Goal: Task Accomplishment & Management: Manage account settings

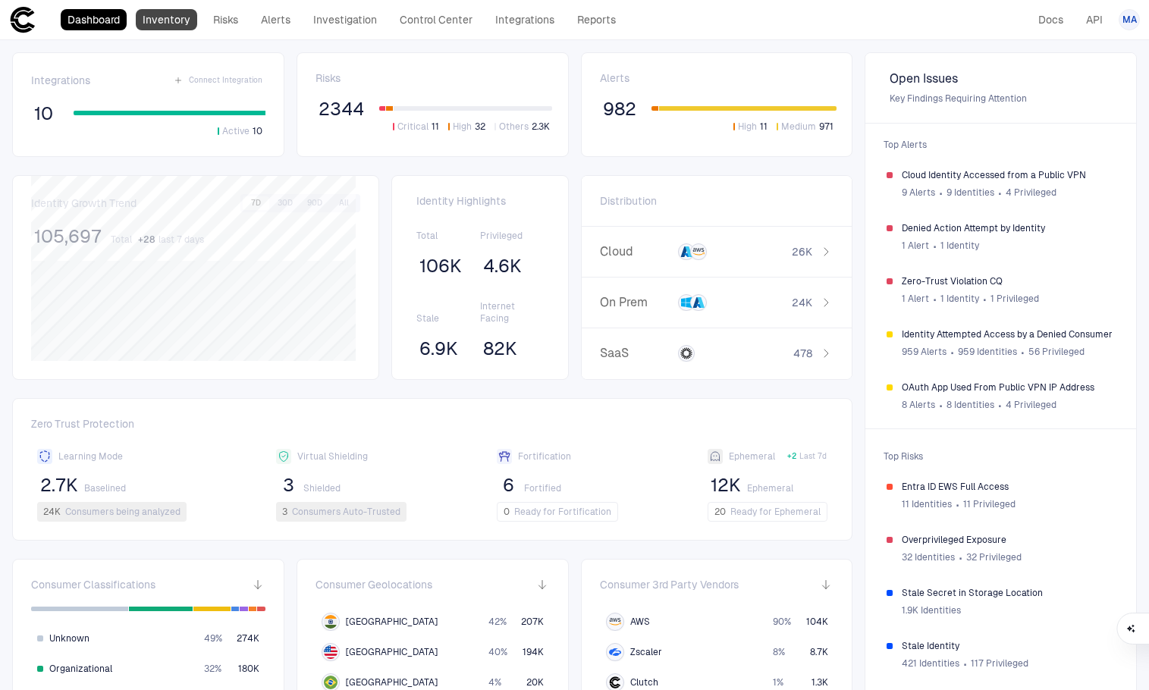
click at [143, 16] on link "Inventory" at bounding box center [166, 19] width 61 height 21
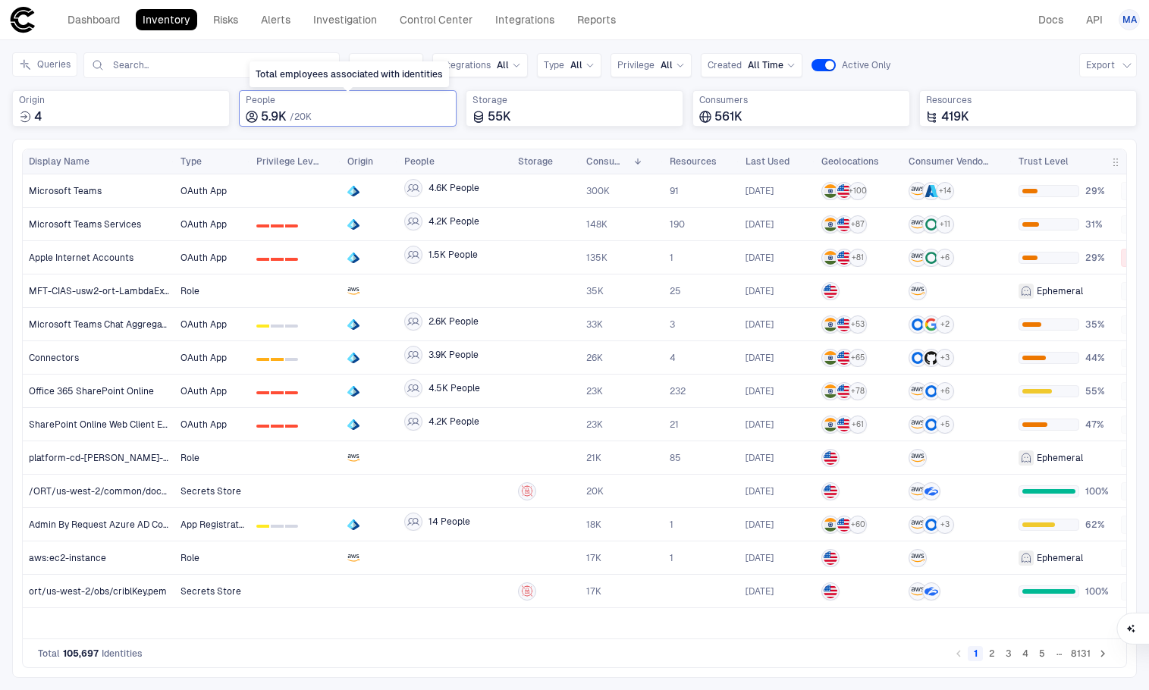
click at [332, 99] on span "People" at bounding box center [348, 100] width 204 height 12
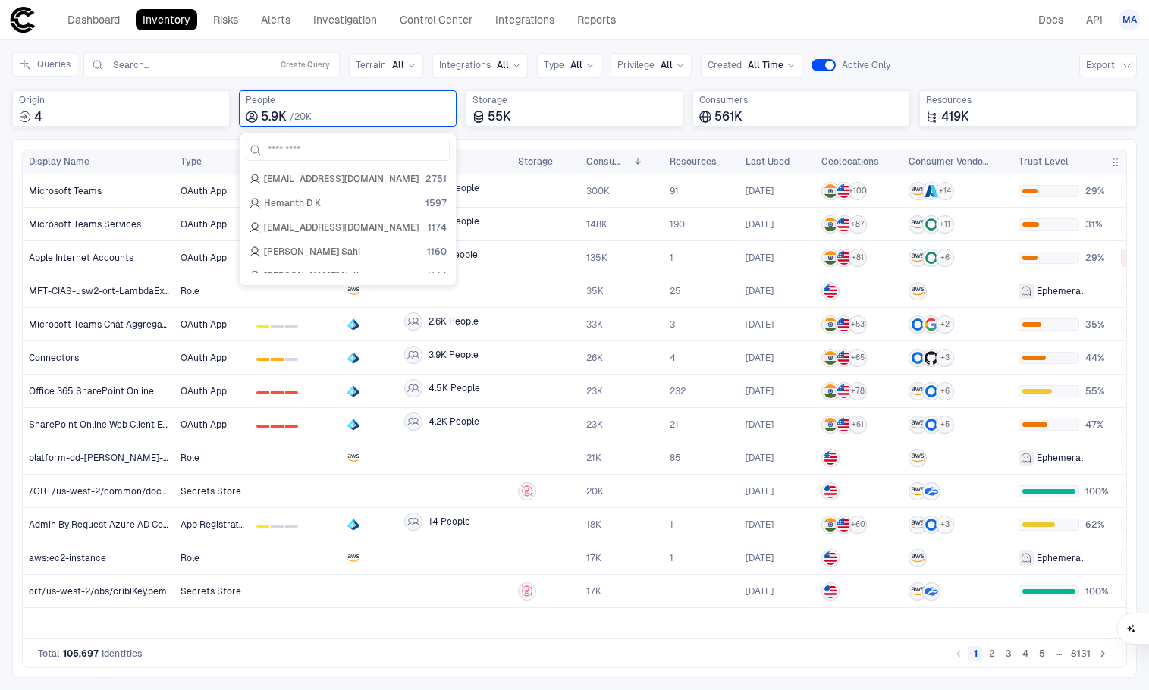
click at [304, 204] on span "Hemanth D K" at bounding box center [292, 203] width 57 height 12
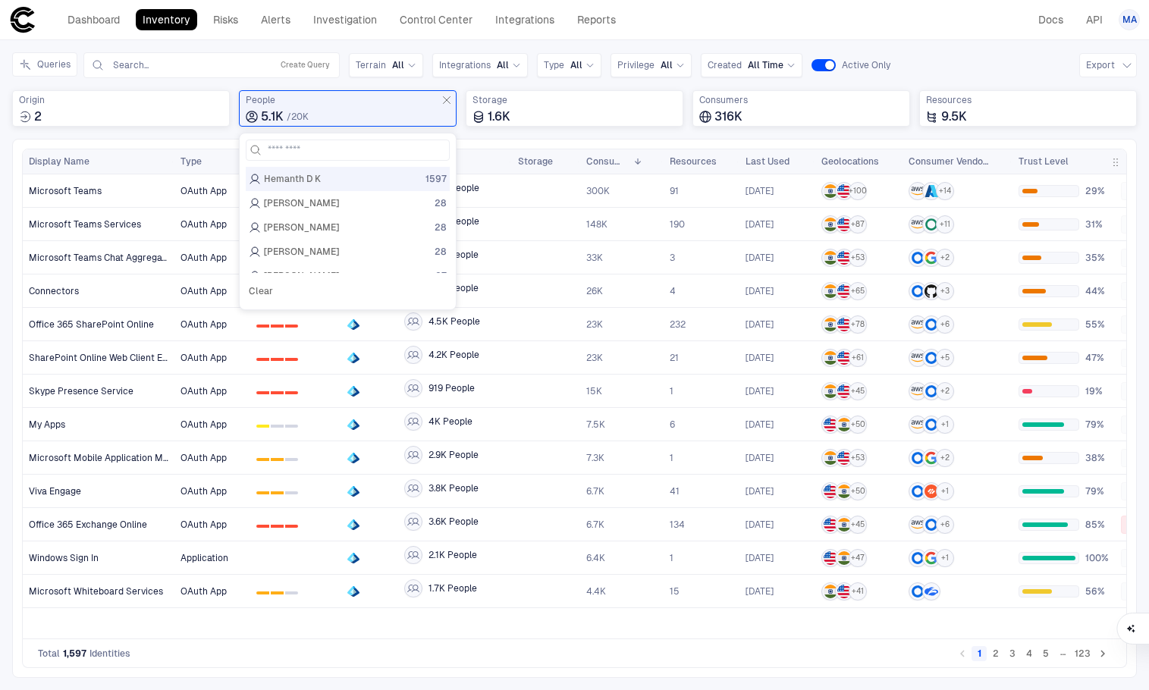
click at [949, 33] on header "Dashboard Inventory Risks Alerts Investigation Control Center Integrations Repo…" at bounding box center [574, 20] width 1149 height 40
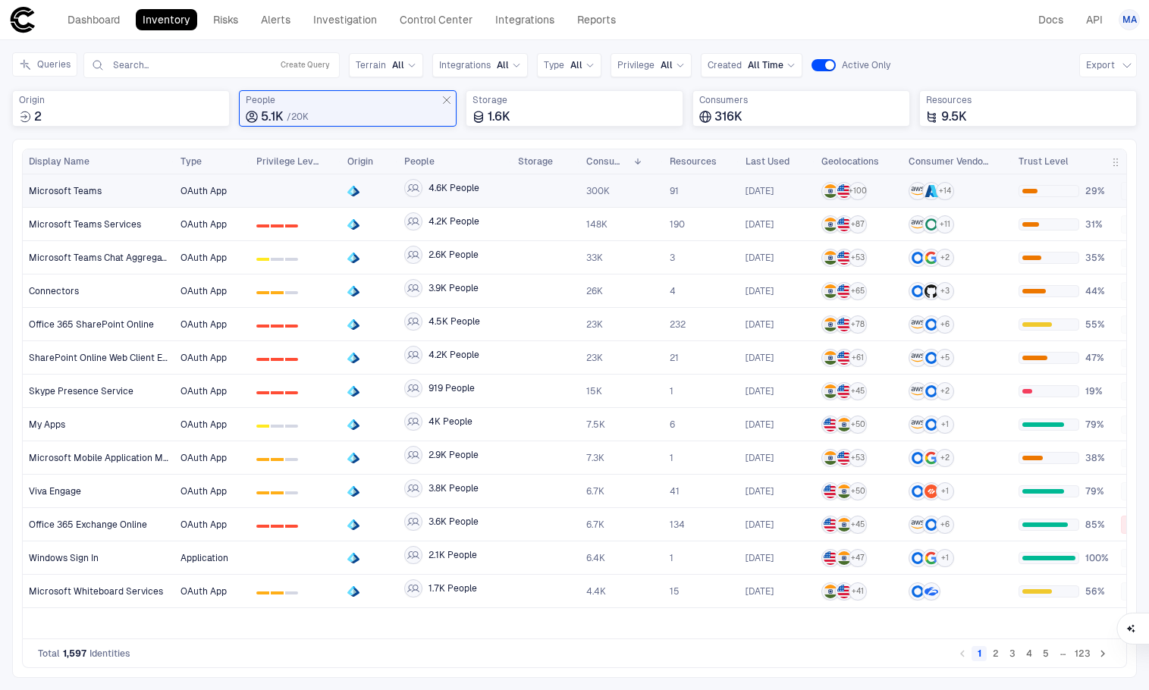
click at [96, 193] on span "Microsoft Teams" at bounding box center [65, 191] width 73 height 12
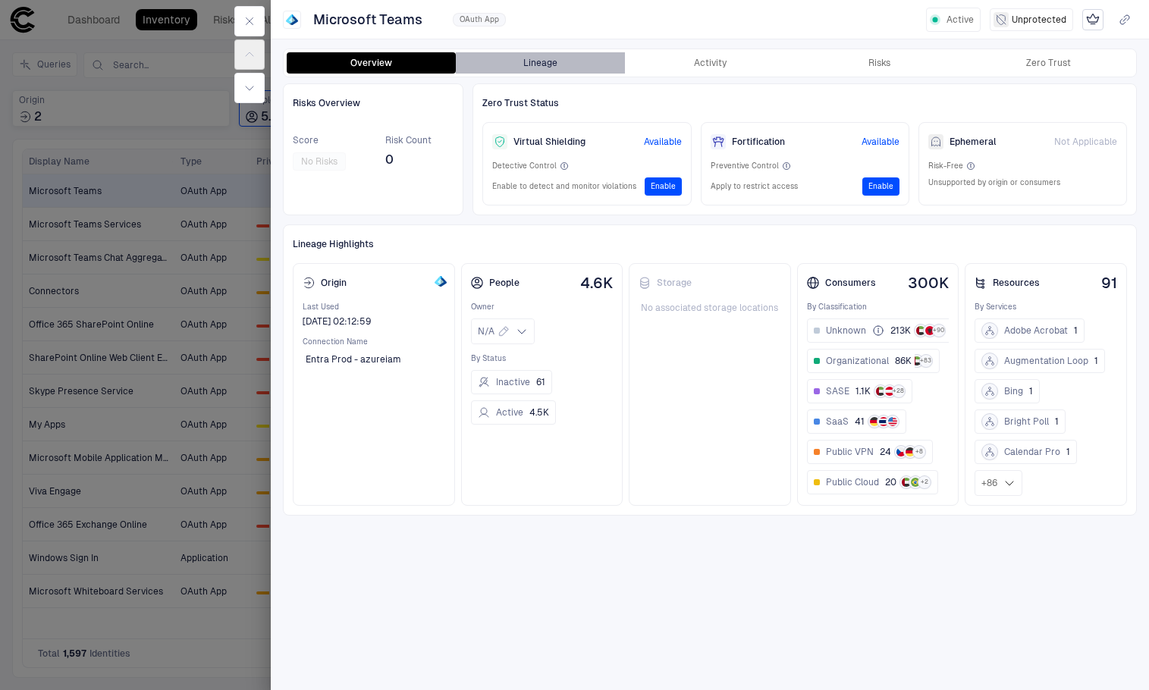
click at [535, 57] on button "Lineage" at bounding box center [540, 62] width 169 height 21
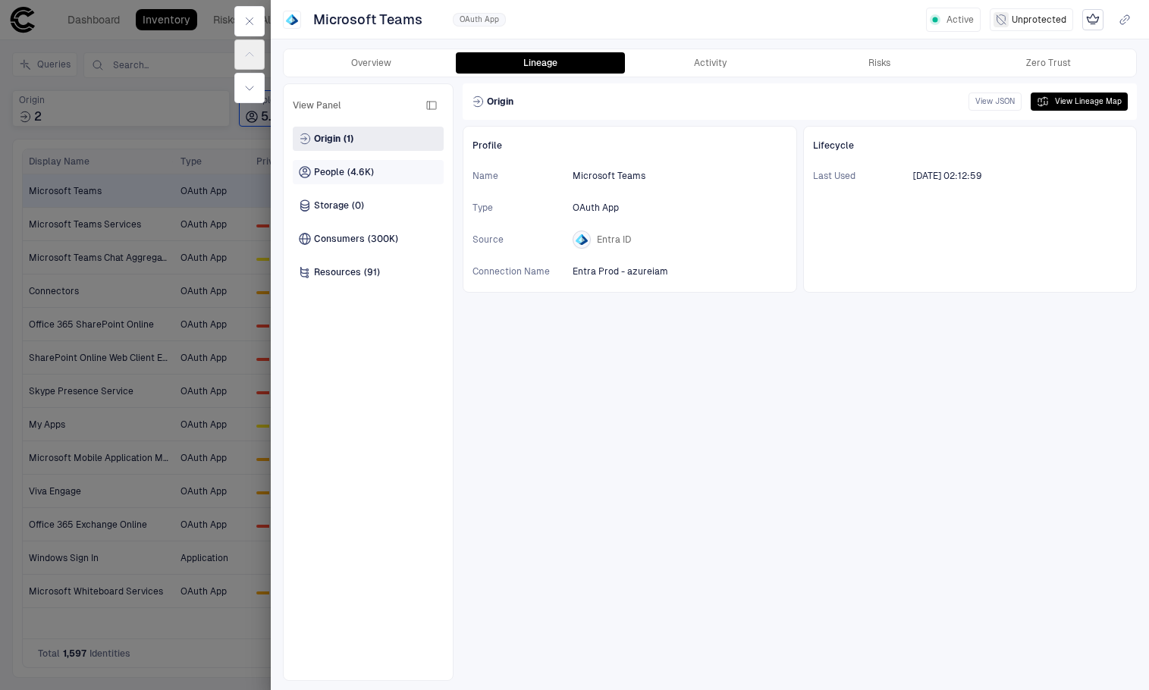
click at [325, 166] on span "People" at bounding box center [329, 172] width 30 height 12
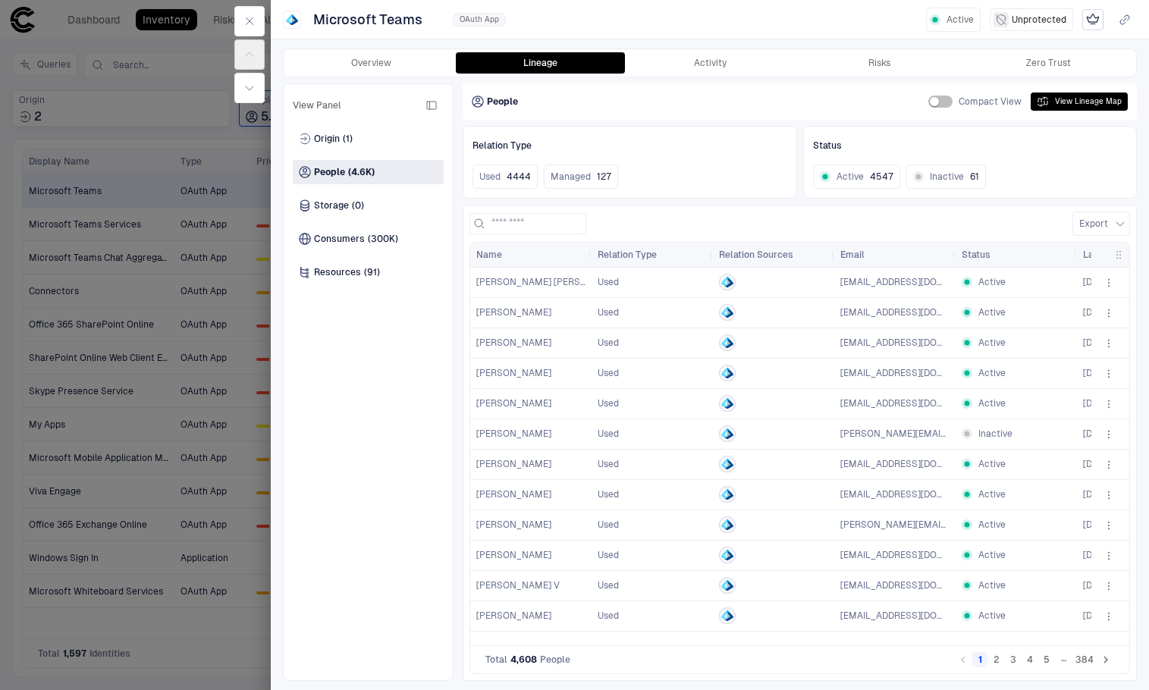
click at [1116, 252] on span "button" at bounding box center [1118, 255] width 12 height 12
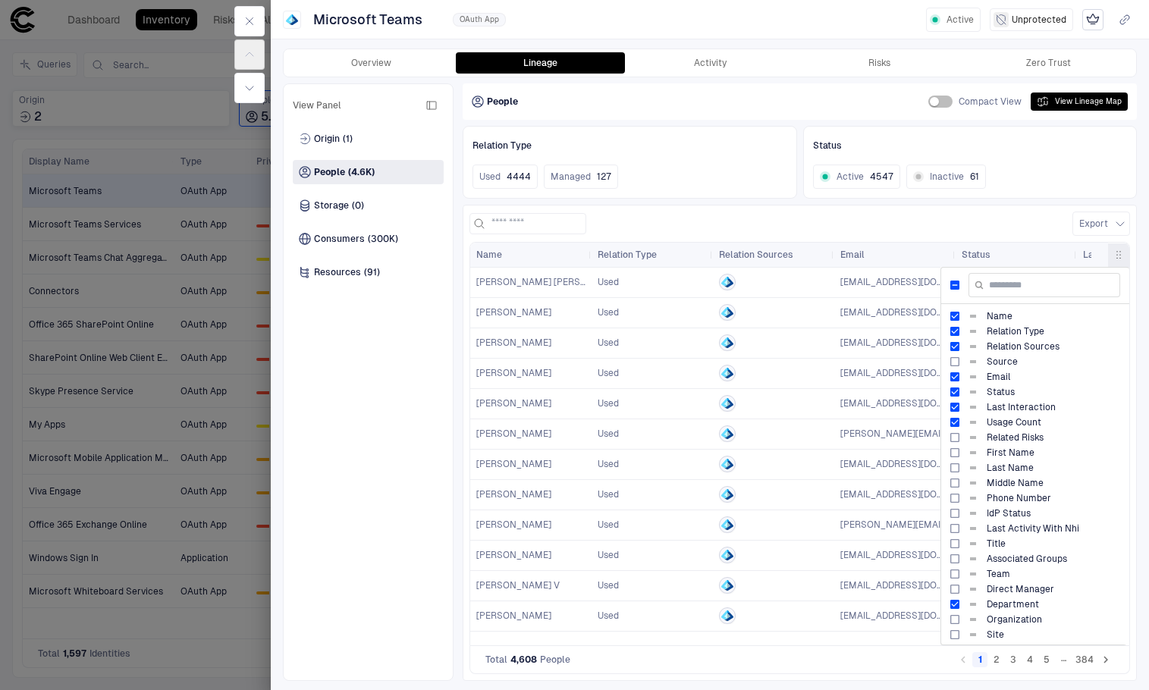
click at [1012, 221] on div "Export" at bounding box center [799, 224] width 660 height 24
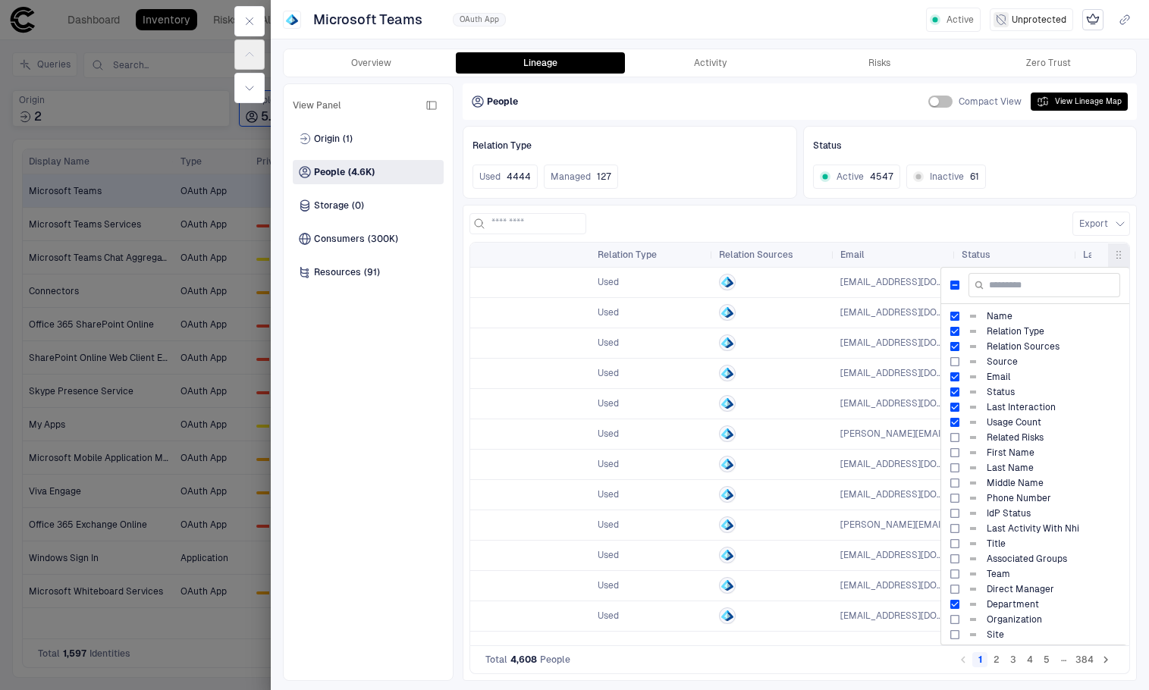
scroll to position [0, 350]
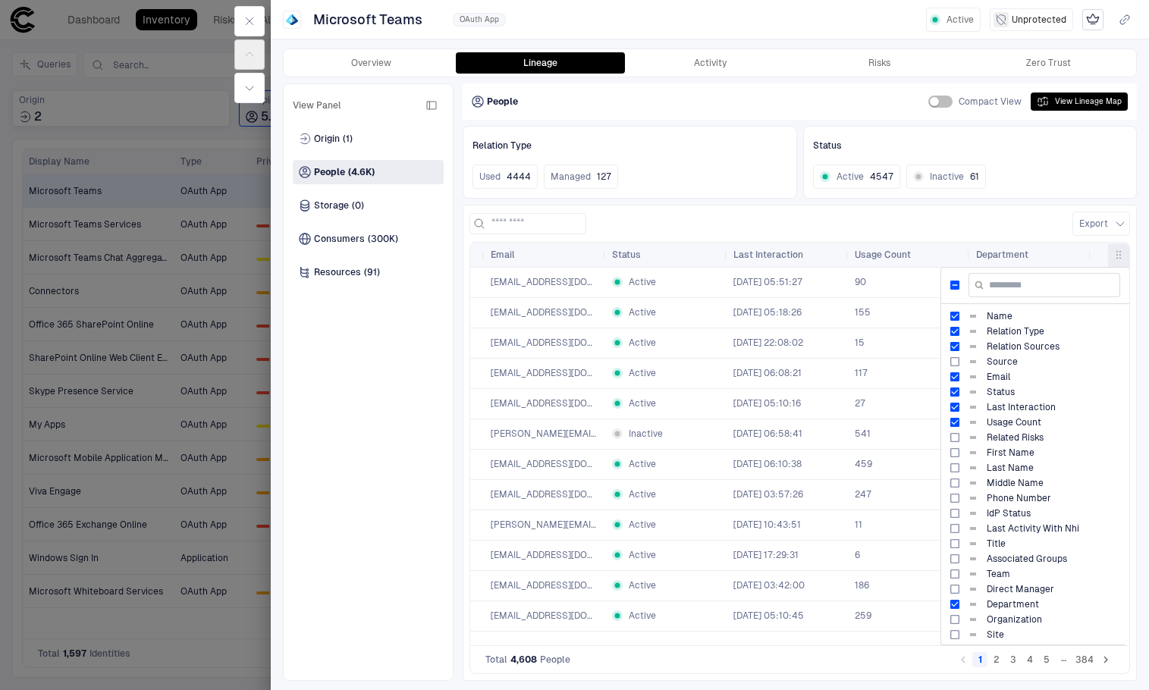
click at [1116, 249] on span "button" at bounding box center [1118, 255] width 12 height 12
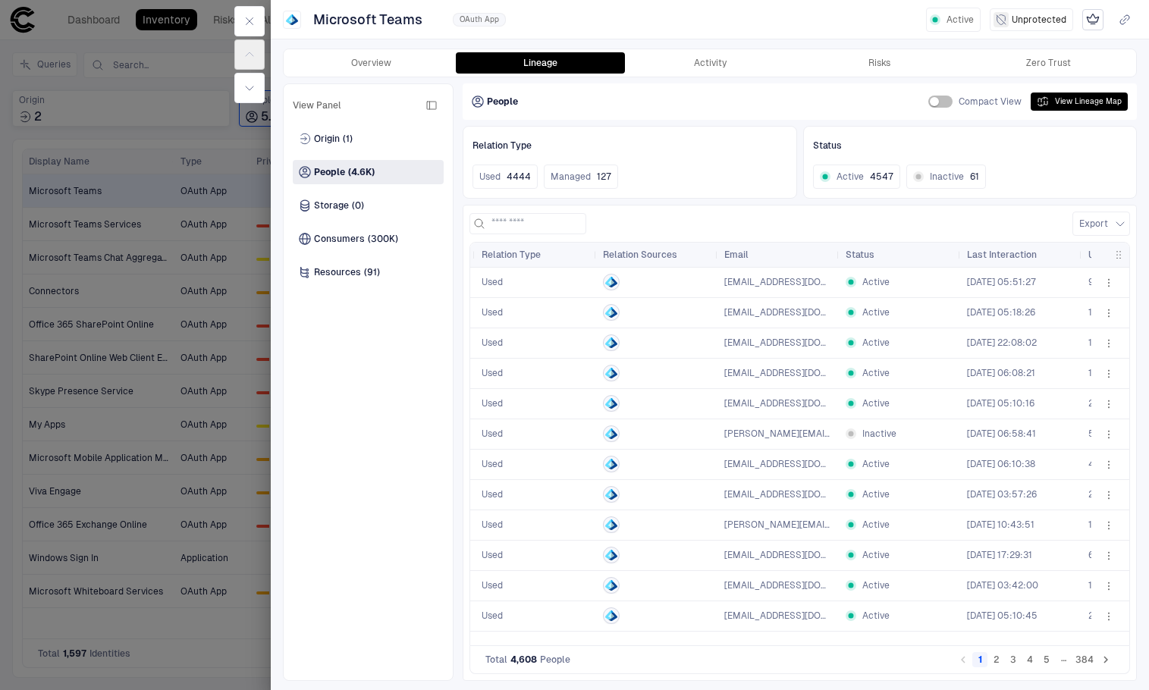
scroll to position [0, 0]
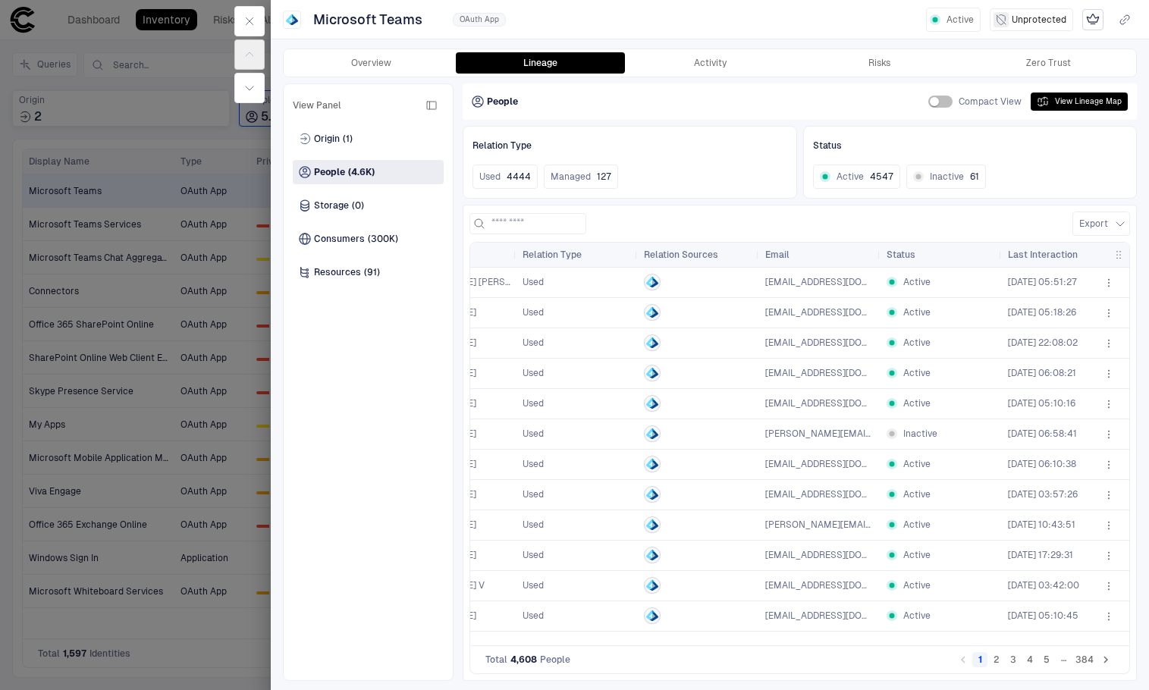
drag, startPoint x: 841, startPoint y: 640, endPoint x: 847, endPoint y: 651, distance: 12.9
click at [847, 651] on div "Total 4,608 People 1 2 3 4 5 … 384" at bounding box center [799, 660] width 660 height 28
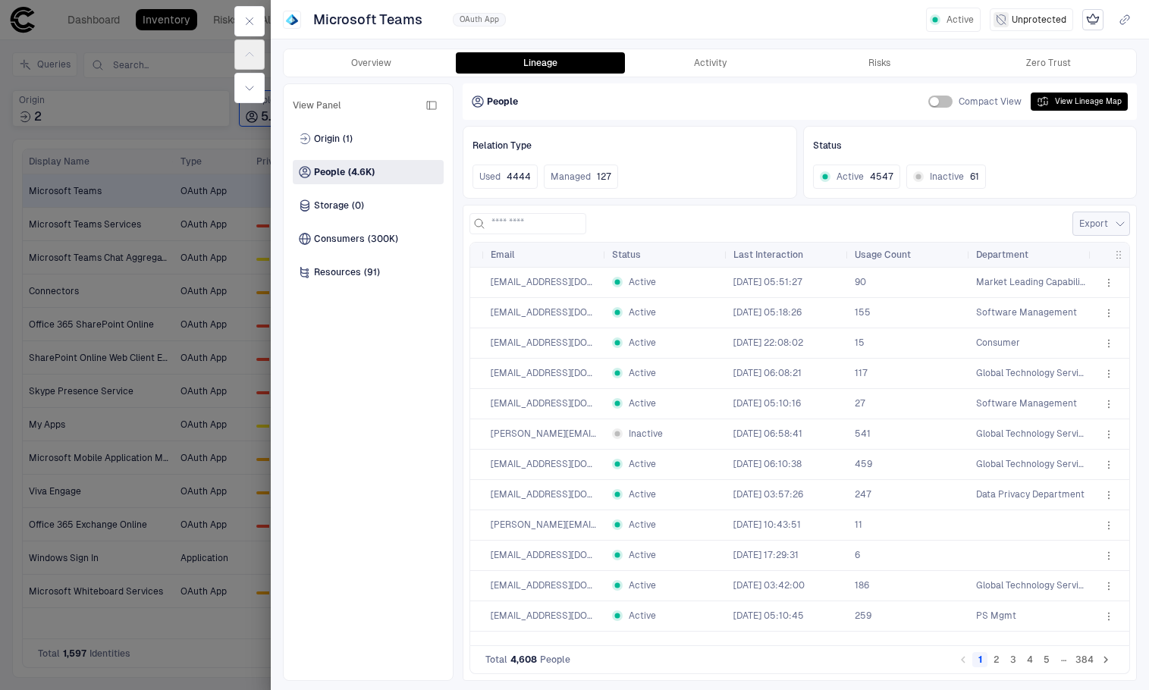
click at [1101, 226] on button "Export" at bounding box center [1101, 224] width 58 height 24
click at [1079, 197] on div at bounding box center [574, 345] width 1149 height 690
click at [1100, 281] on button "button" at bounding box center [1108, 283] width 24 height 24
click at [971, 230] on div at bounding box center [574, 345] width 1149 height 690
click at [1123, 256] on span "button" at bounding box center [1118, 255] width 12 height 12
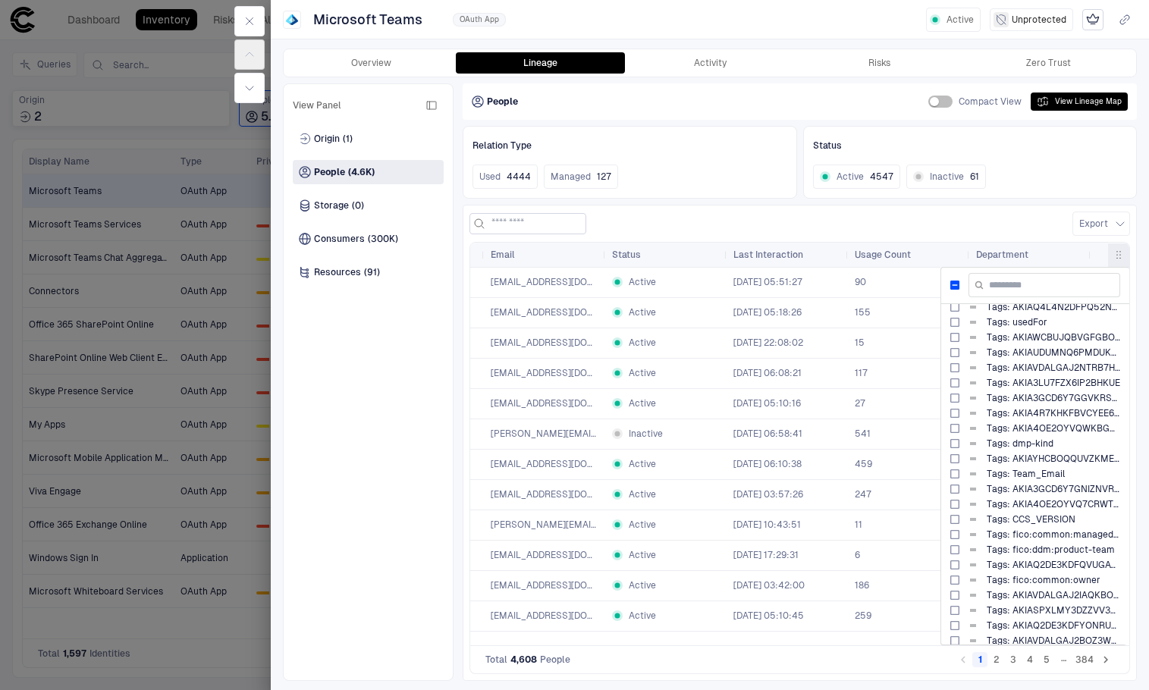
scroll to position [609, 0]
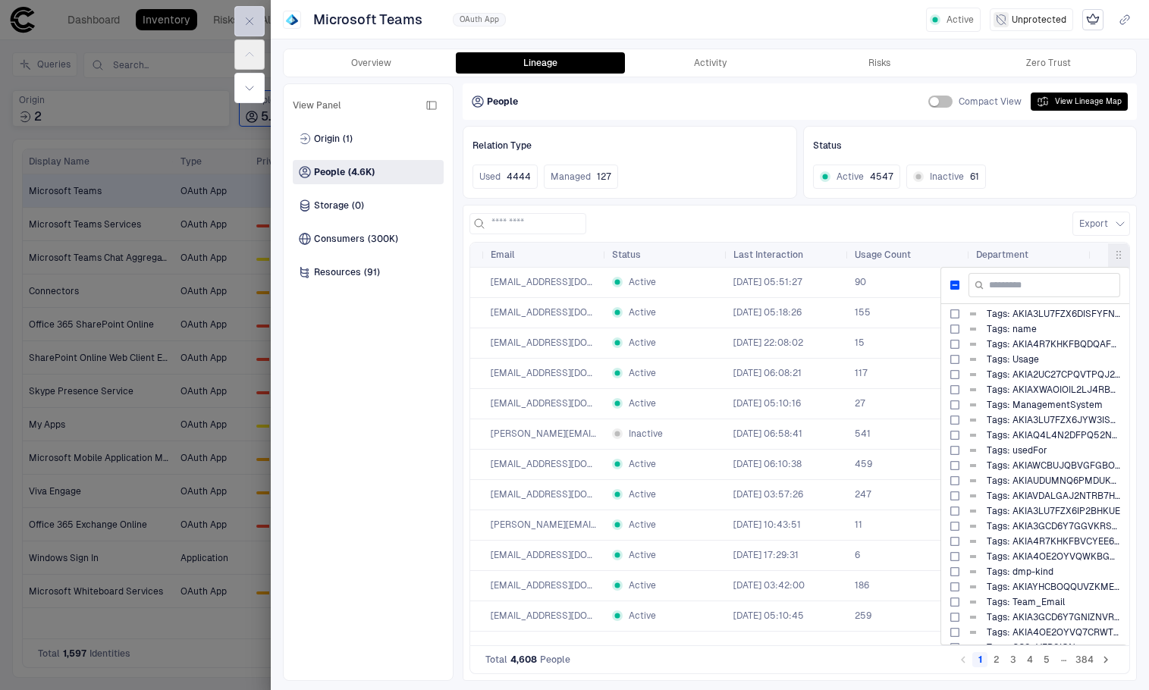
click at [254, 17] on icon "button" at bounding box center [249, 21] width 12 height 12
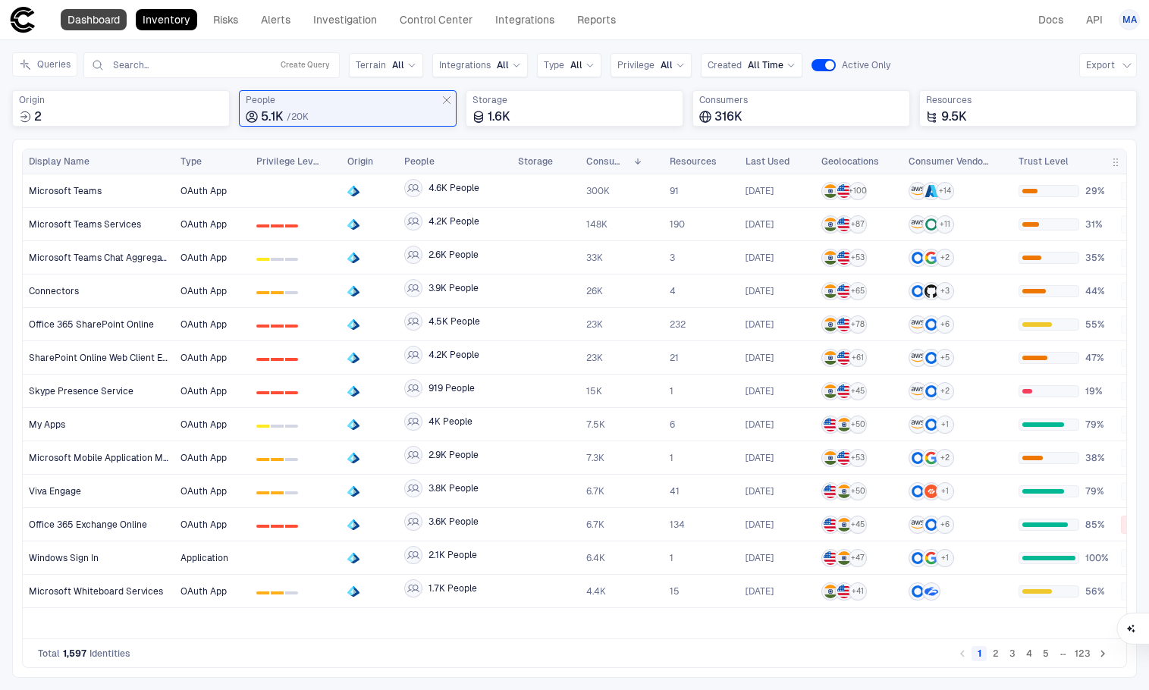
click at [88, 28] on link "Dashboard" at bounding box center [94, 19] width 66 height 21
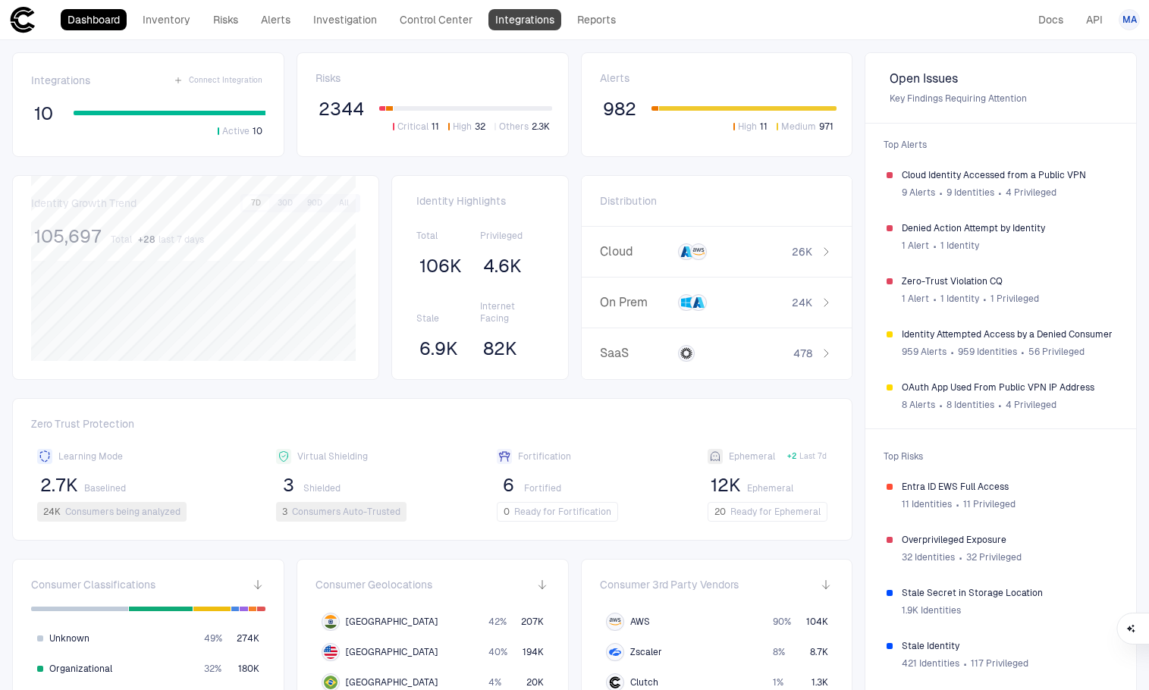
click at [542, 17] on link "Integrations" at bounding box center [524, 19] width 73 height 21
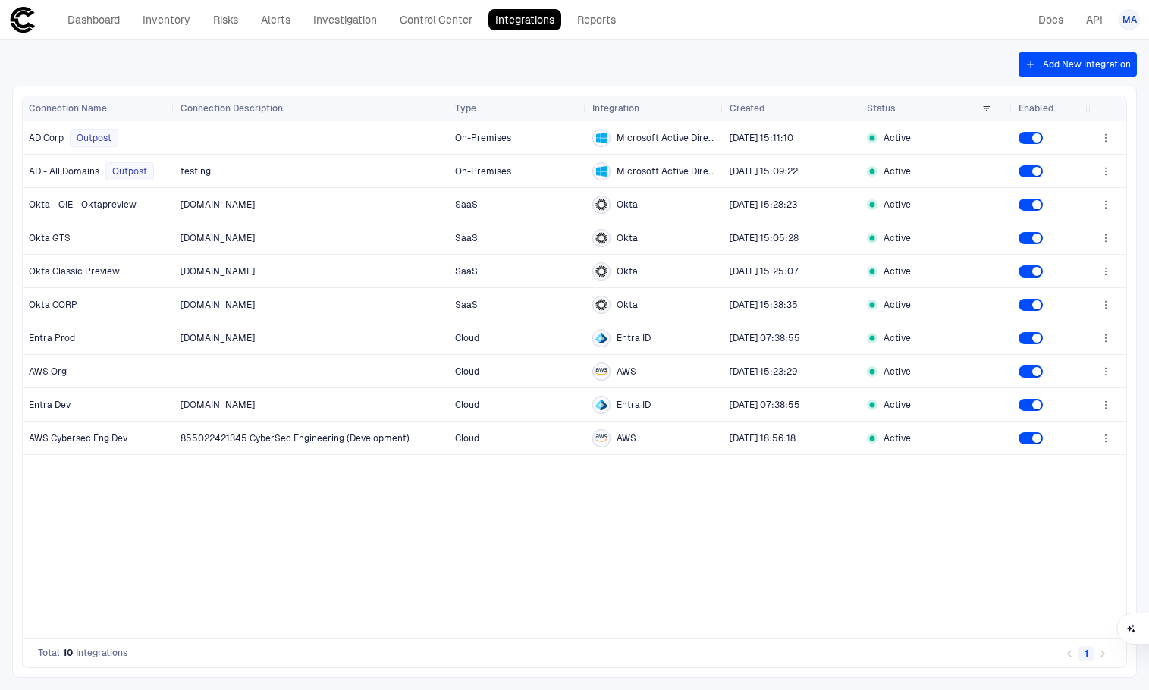
click at [1072, 64] on button "Add New Integration" at bounding box center [1077, 64] width 118 height 24
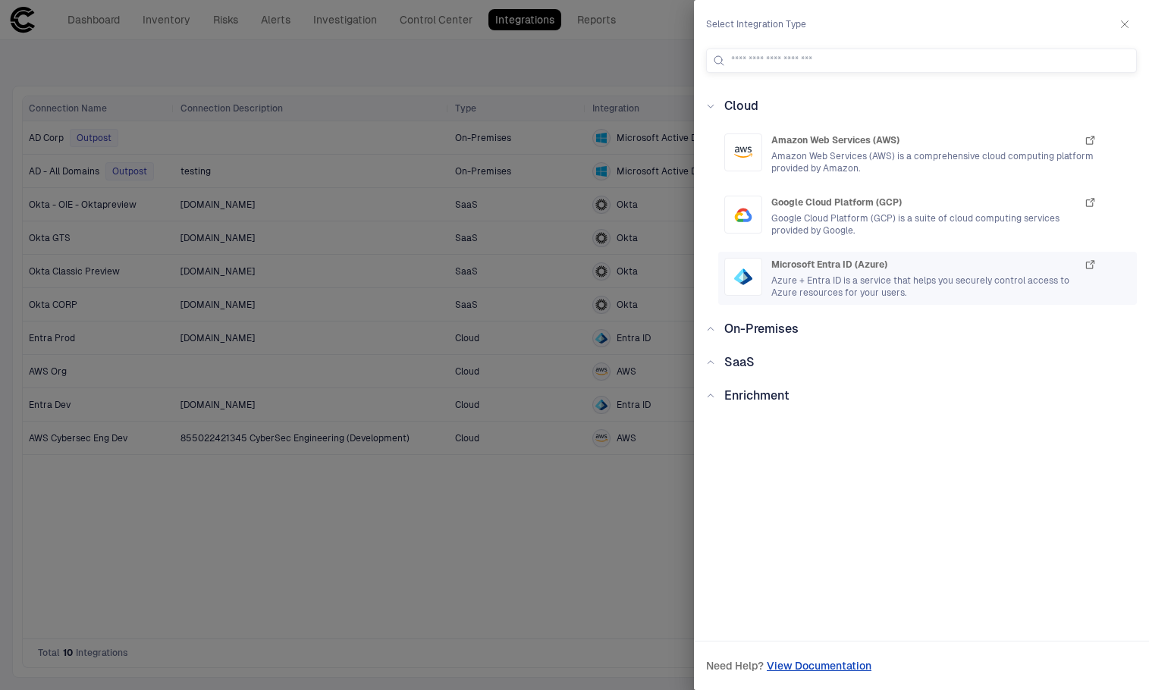
click at [835, 279] on span "Azure + Entra ID is a service that helps you securely control access to Azure r…" at bounding box center [933, 287] width 325 height 24
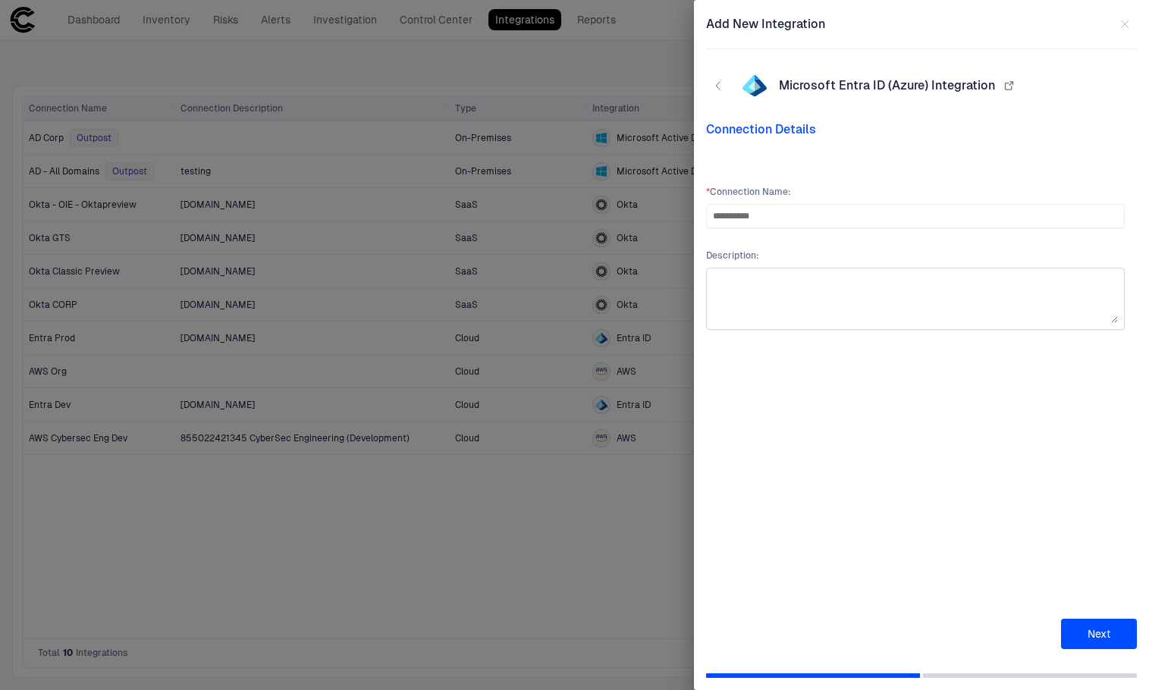
type input "**********"
click at [842, 300] on textarea at bounding box center [915, 299] width 405 height 49
type textarea "**********"
click at [1106, 634] on button "Next" at bounding box center [1099, 634] width 76 height 30
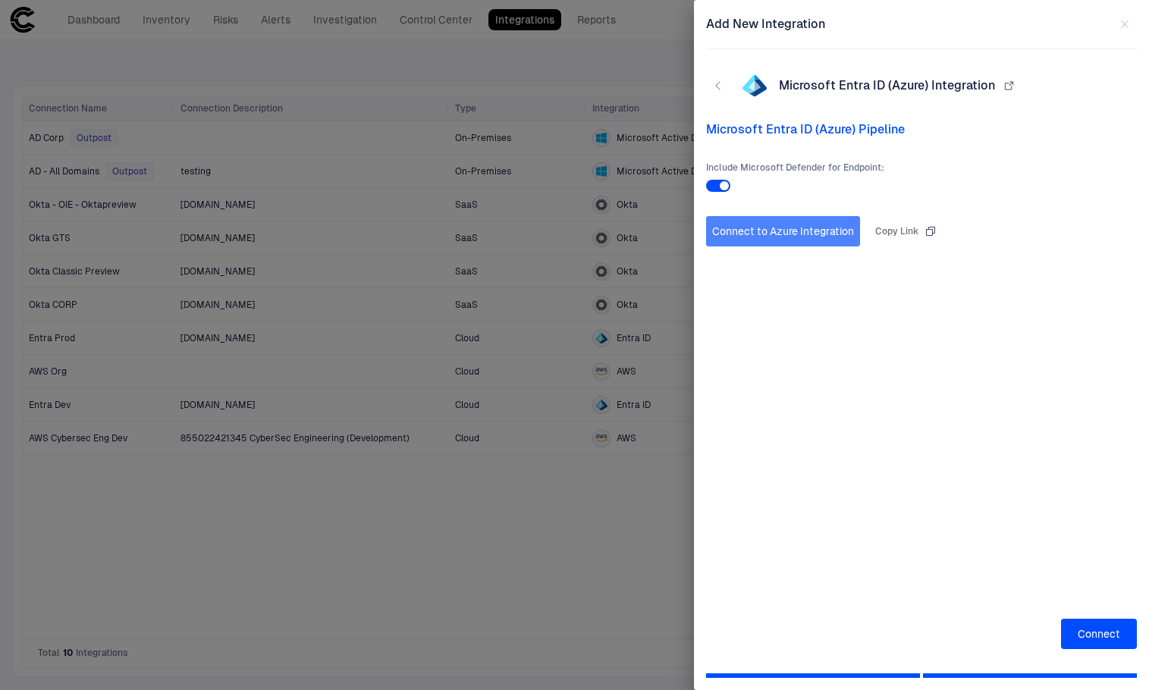
click at [799, 238] on button "Connect to Azure Integration" at bounding box center [783, 231] width 154 height 30
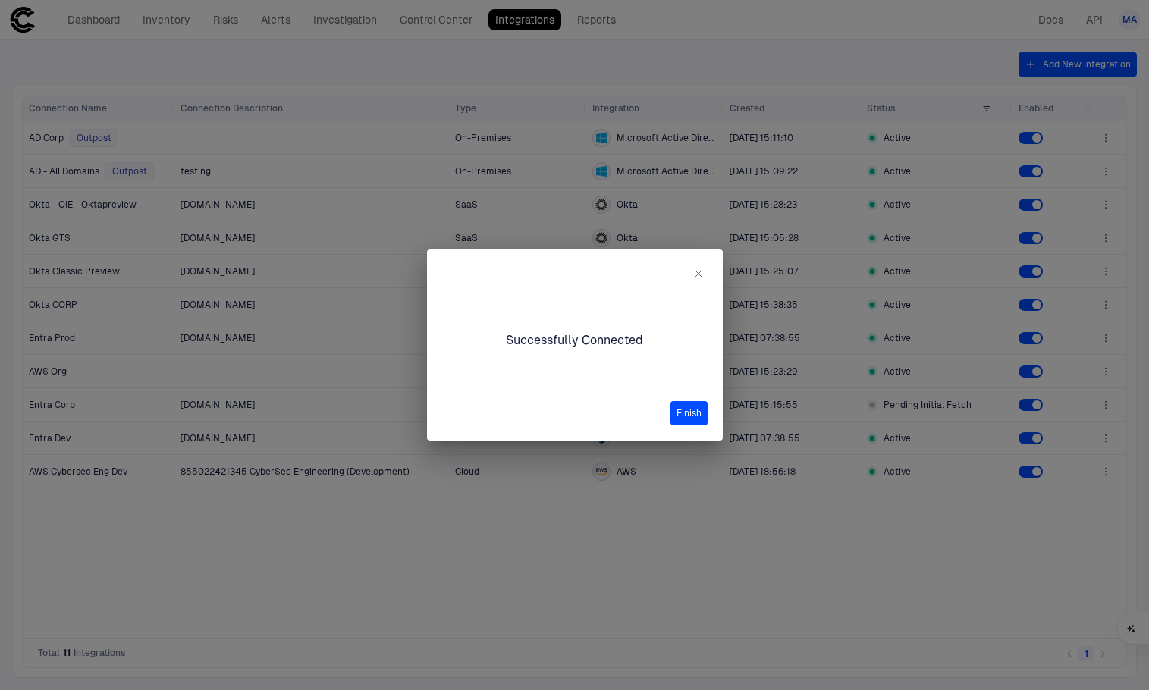
click at [692, 417] on button "Finish" at bounding box center [688, 413] width 37 height 24
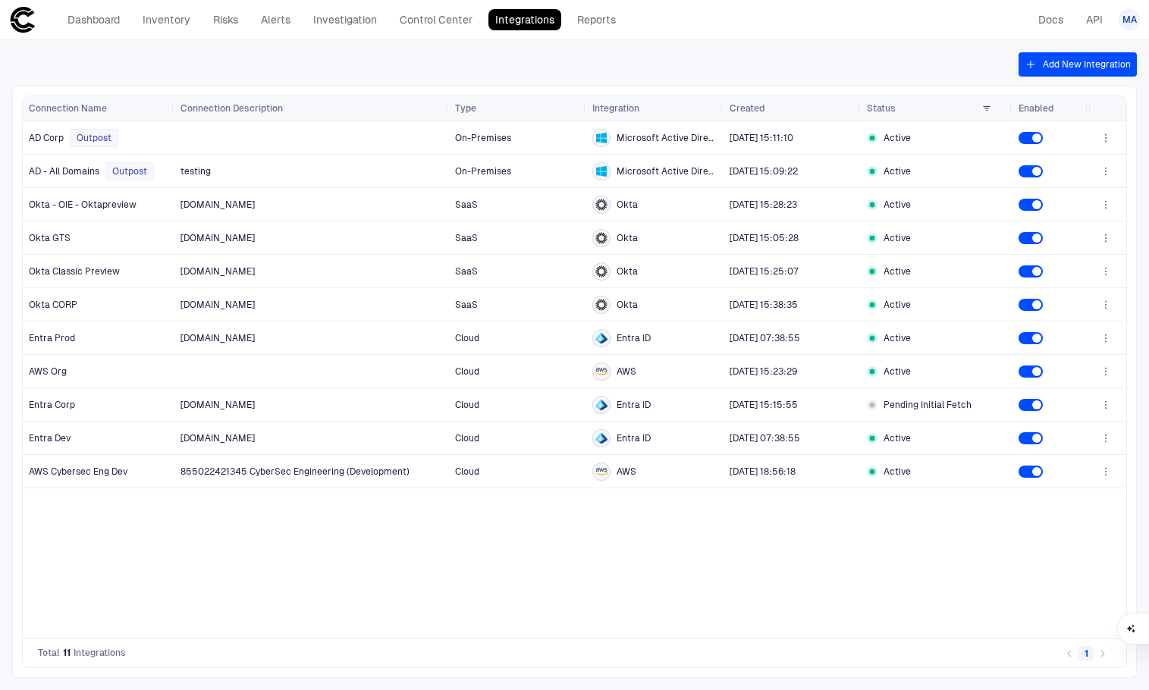
click at [1063, 64] on button "Add New Integration" at bounding box center [1077, 64] width 118 height 24
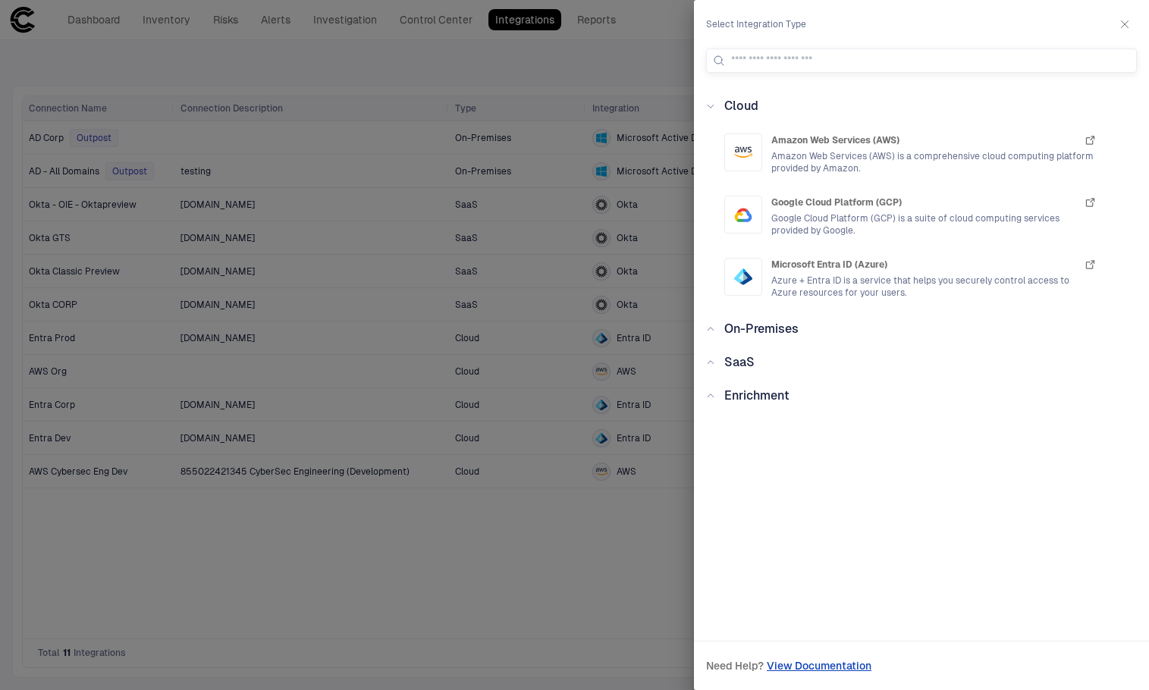
click at [729, 357] on span "SaaS" at bounding box center [739, 362] width 30 height 14
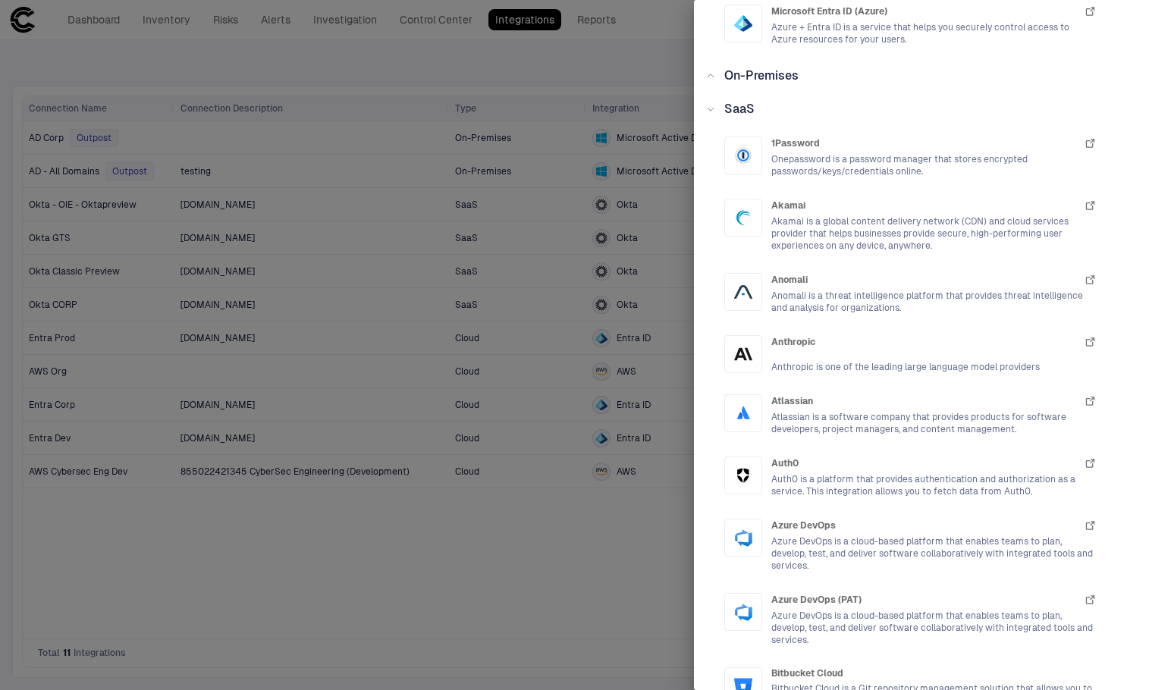
scroll to position [227, 0]
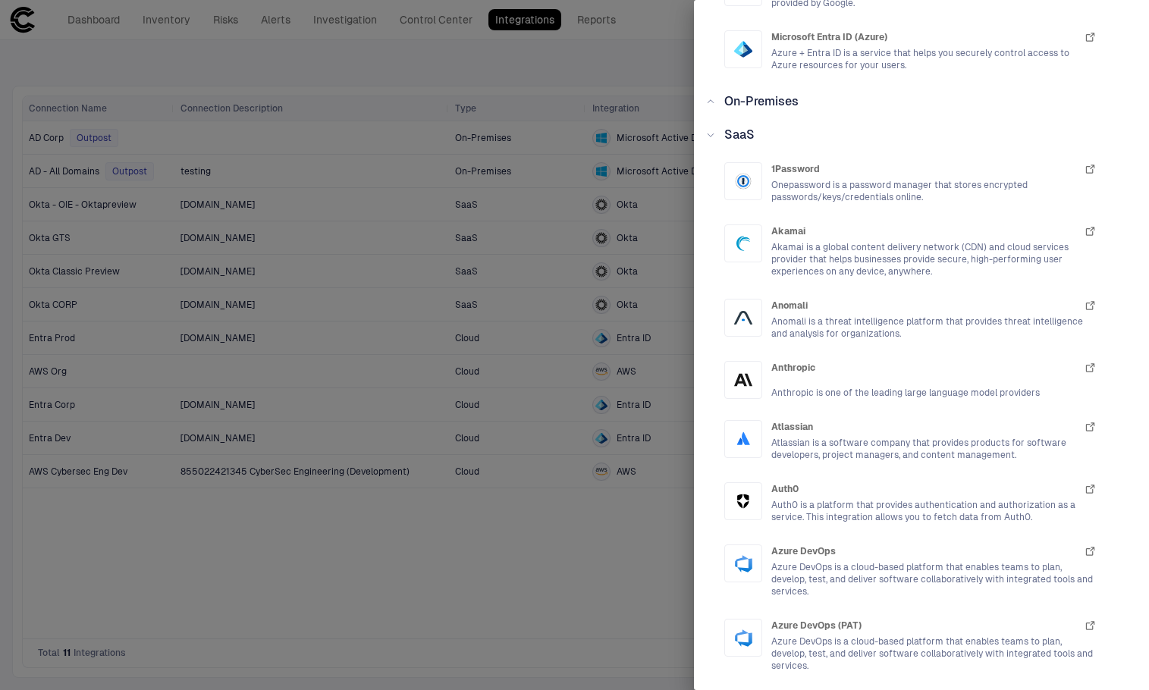
click at [555, 541] on div at bounding box center [574, 345] width 1149 height 690
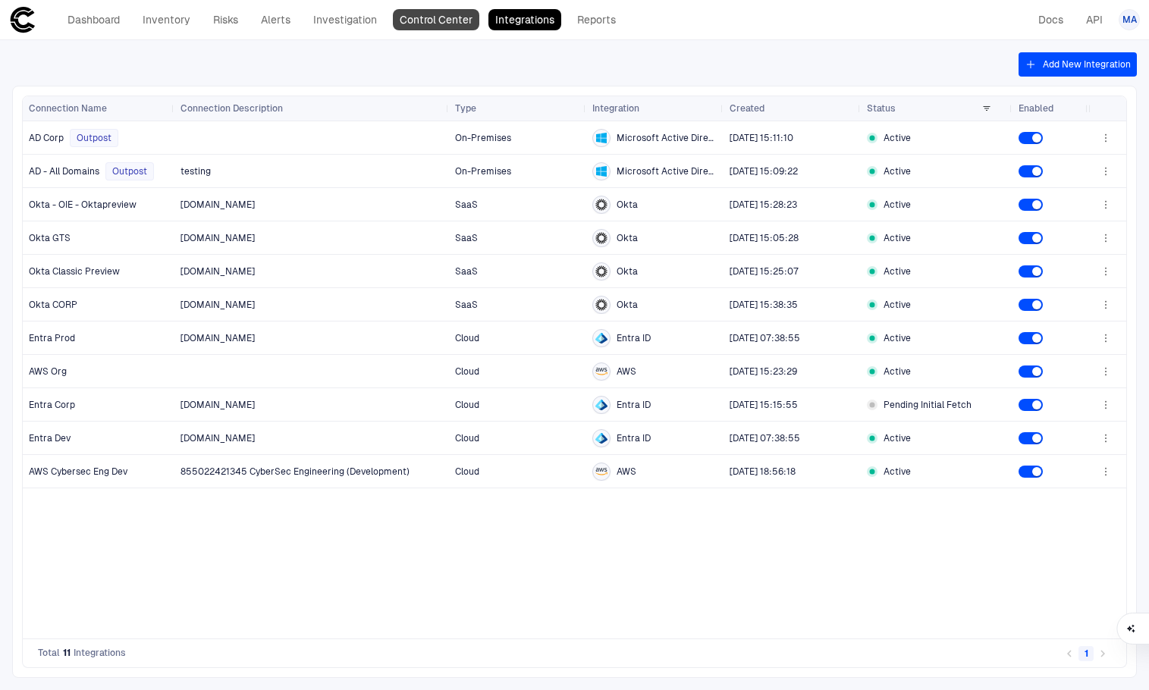
click at [466, 23] on link "Control Center" at bounding box center [436, 19] width 86 height 21
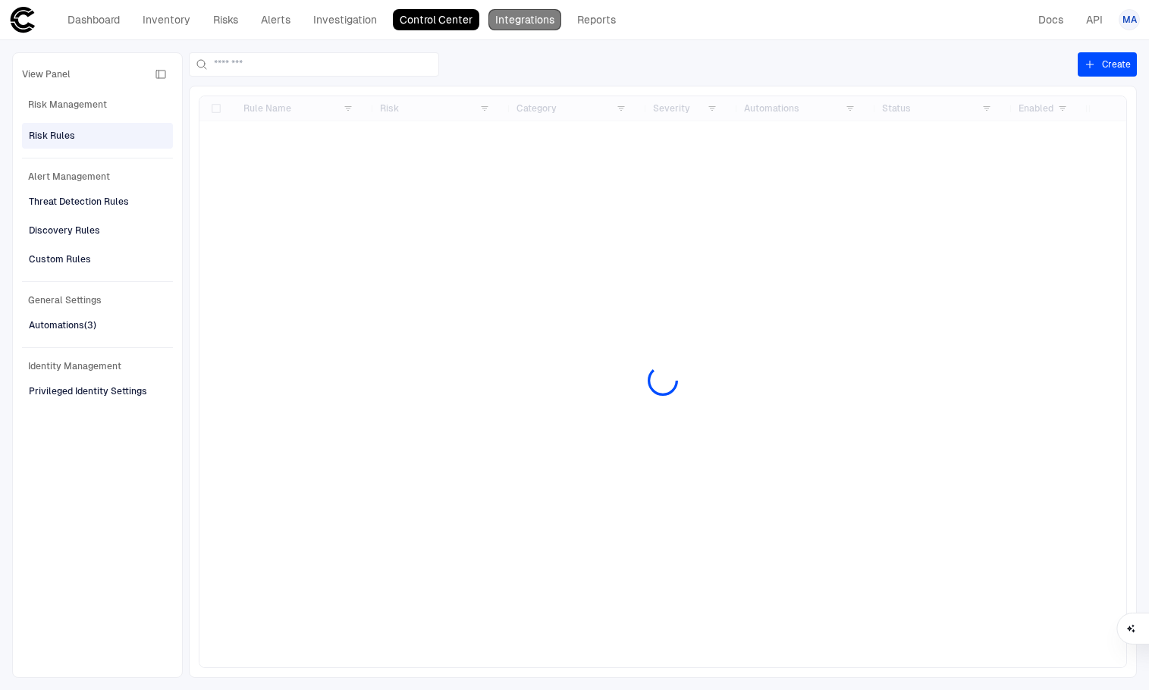
click at [525, 19] on link "Integrations" at bounding box center [524, 19] width 73 height 21
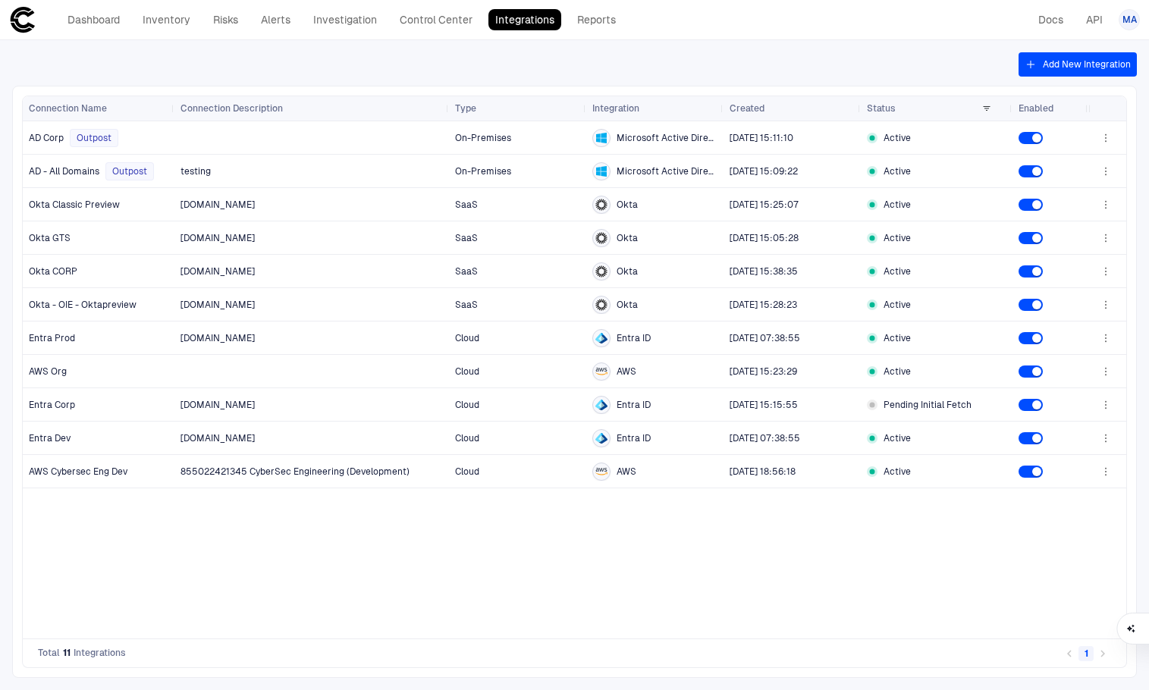
click at [462, 586] on div "On-Premises Microsoft Active Directory 6/25/2025 15:11:10 Active testing On-Pre…" at bounding box center [631, 379] width 914 height 517
click at [121, 20] on link "Dashboard" at bounding box center [94, 19] width 66 height 21
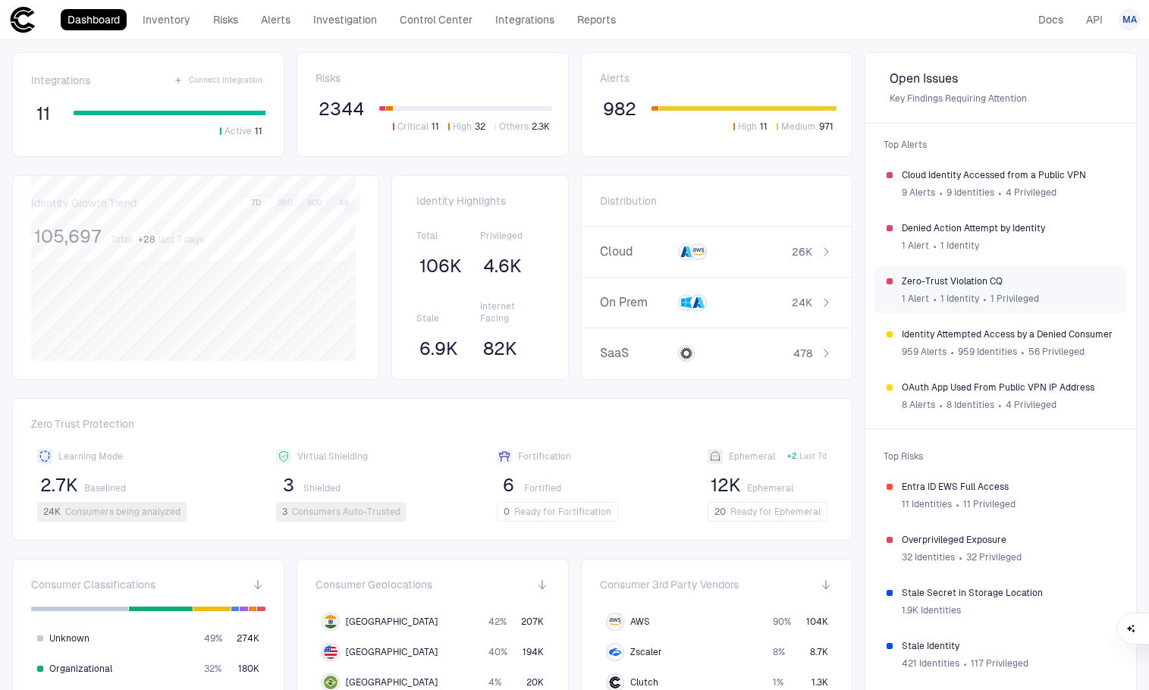
click at [991, 302] on span "1 Privileged" at bounding box center [1014, 299] width 49 height 12
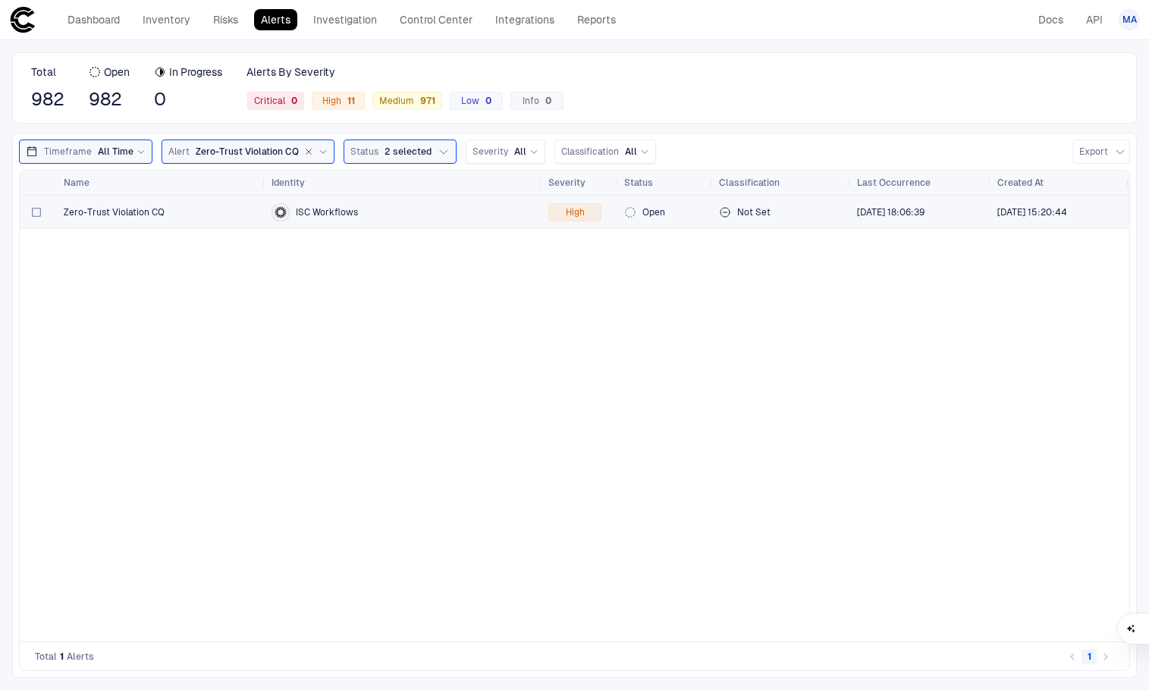
click at [153, 214] on span "Zero-Trust Violation CQ" at bounding box center [114, 212] width 101 height 12
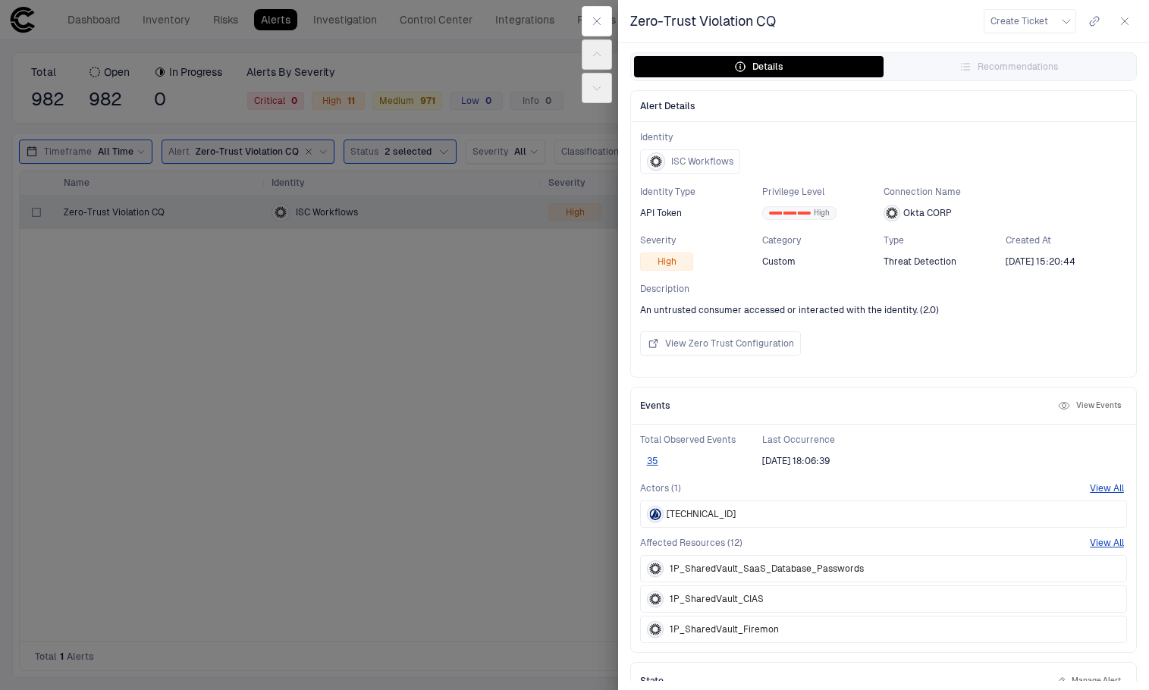
click at [1123, 20] on icon "button" at bounding box center [1125, 21] width 7 height 7
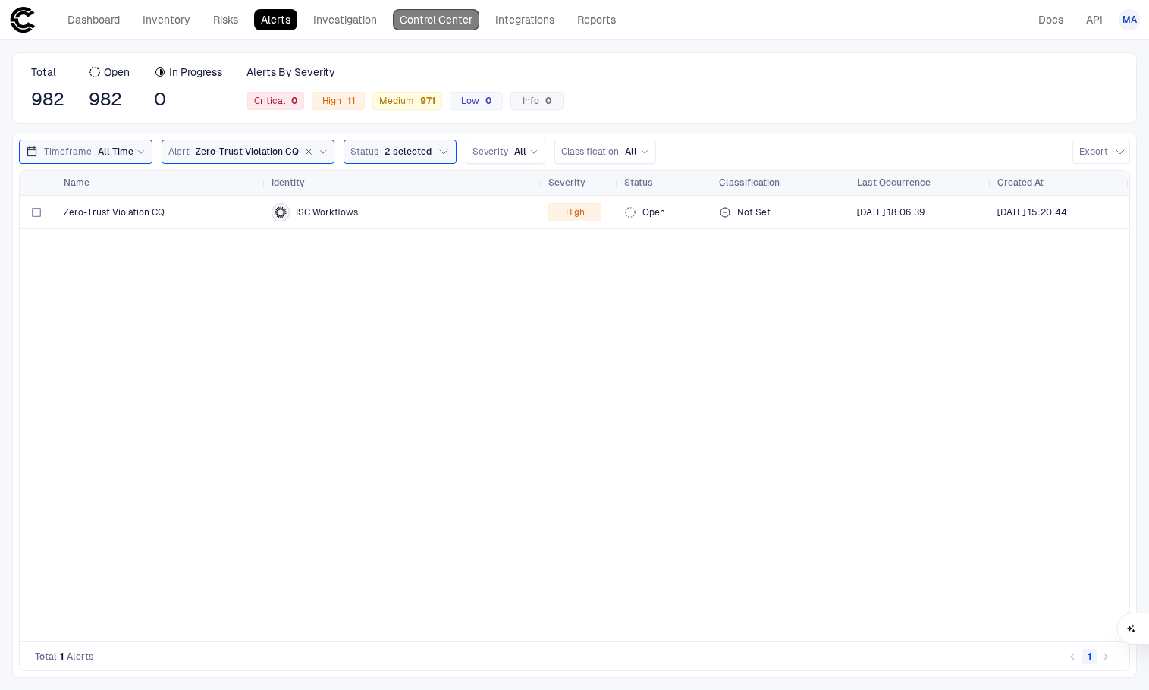
click at [435, 16] on link "Control Center" at bounding box center [436, 19] width 86 height 21
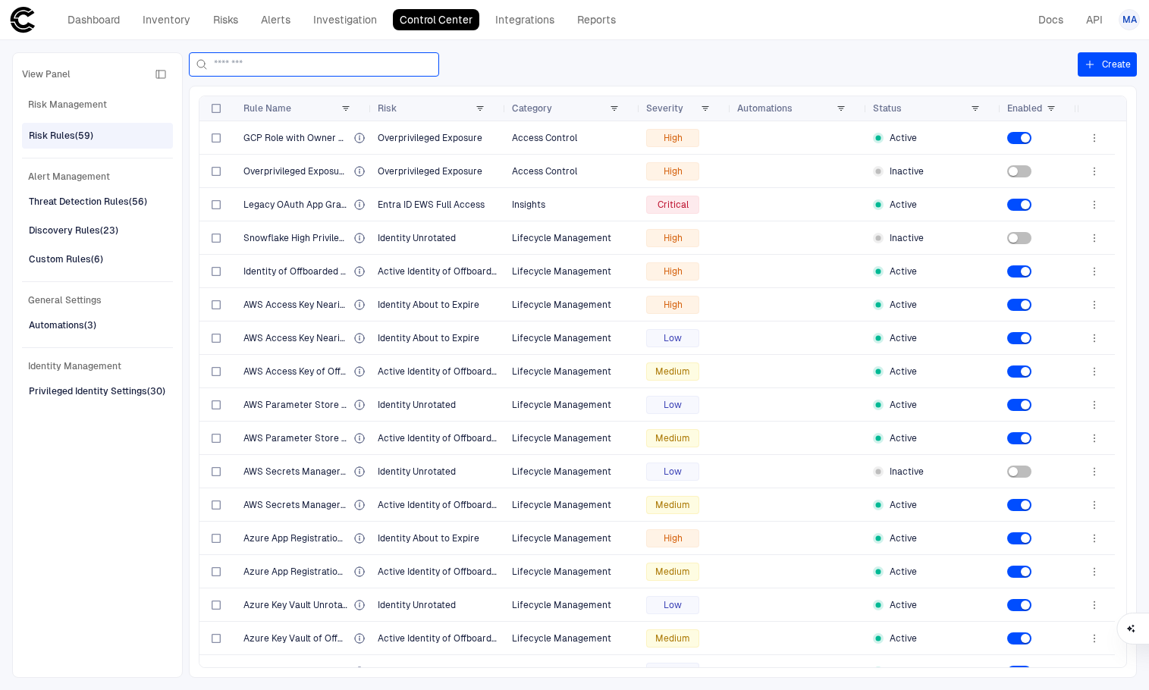
click at [375, 65] on input at bounding box center [323, 64] width 218 height 23
type input "**"
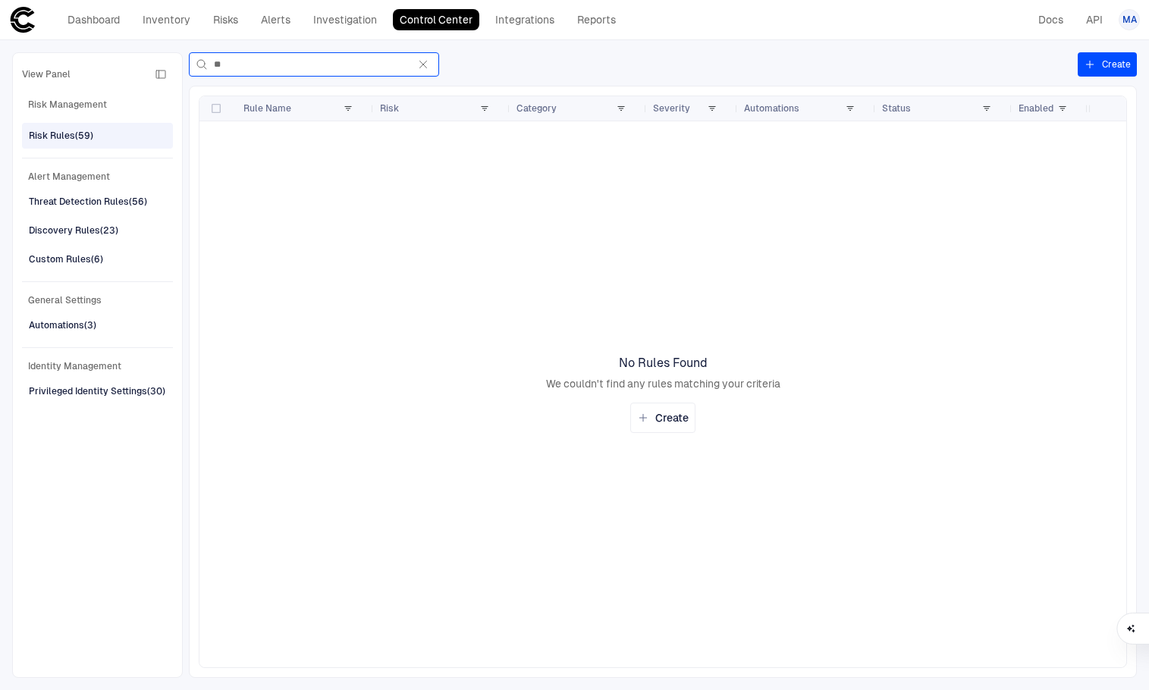
drag, startPoint x: 375, startPoint y: 65, endPoint x: 115, endPoint y: 58, distance: 259.4
click at [115, 58] on div "View Panel Risk Management Risk Rules (59) Alert Management Threat Detection Ru…" at bounding box center [574, 365] width 1149 height 650
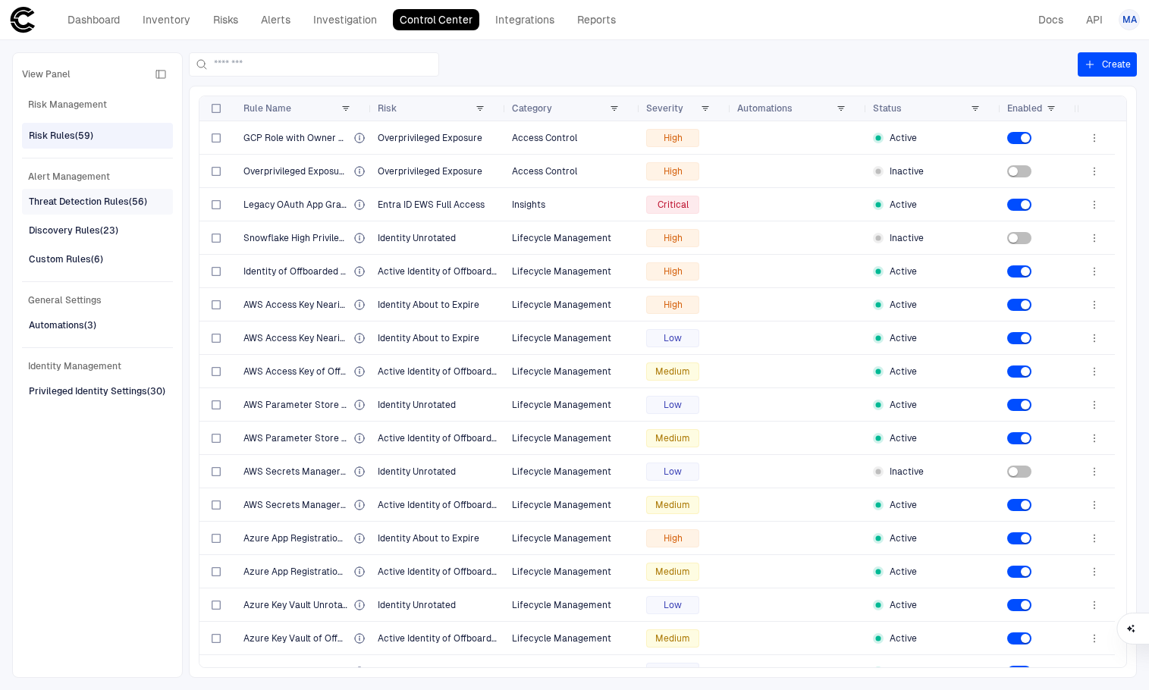
click at [88, 204] on div "Threat Detection Rules (56)" at bounding box center [88, 202] width 118 height 14
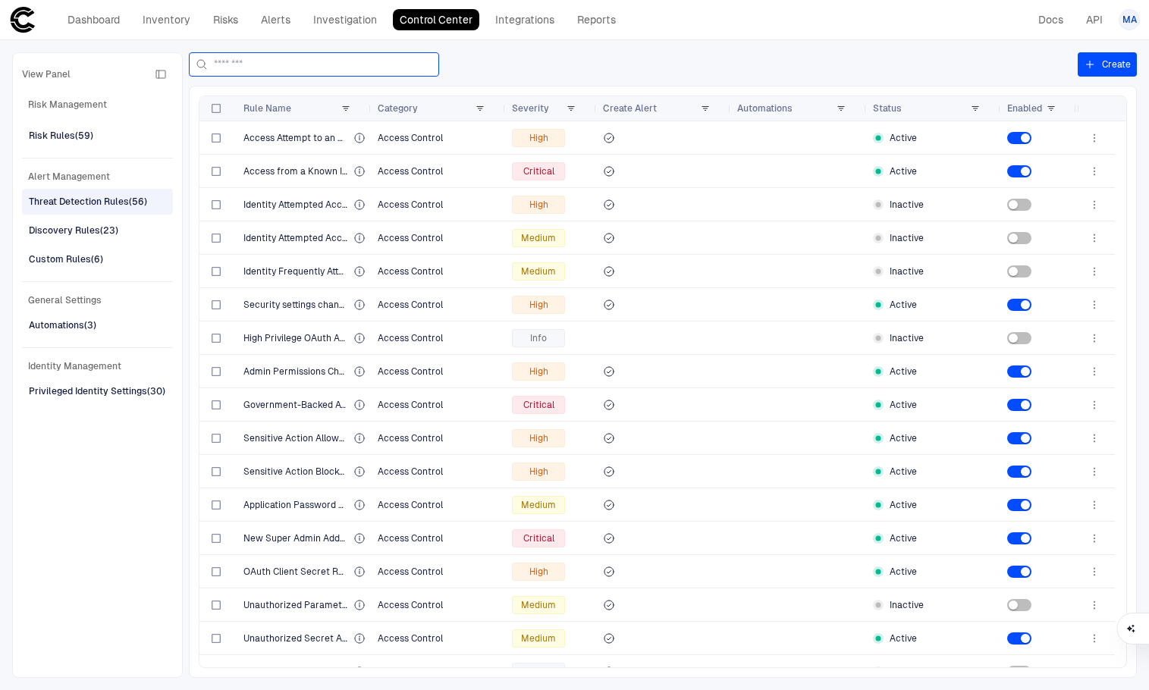
click at [294, 64] on input at bounding box center [323, 64] width 218 height 23
type input "**"
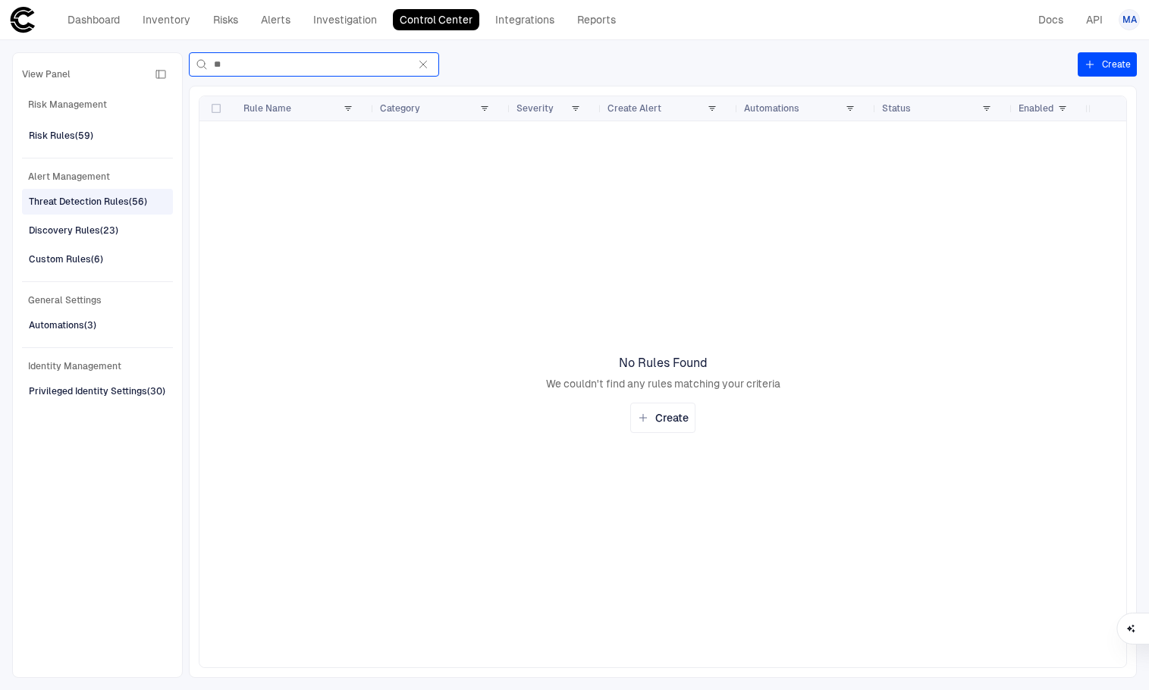
drag, startPoint x: 294, startPoint y: 64, endPoint x: 188, endPoint y: 64, distance: 106.2
click at [188, 64] on div "View Panel Risk Management Risk Rules (59) Alert Management Threat Detection Ru…" at bounding box center [574, 365] width 1149 height 650
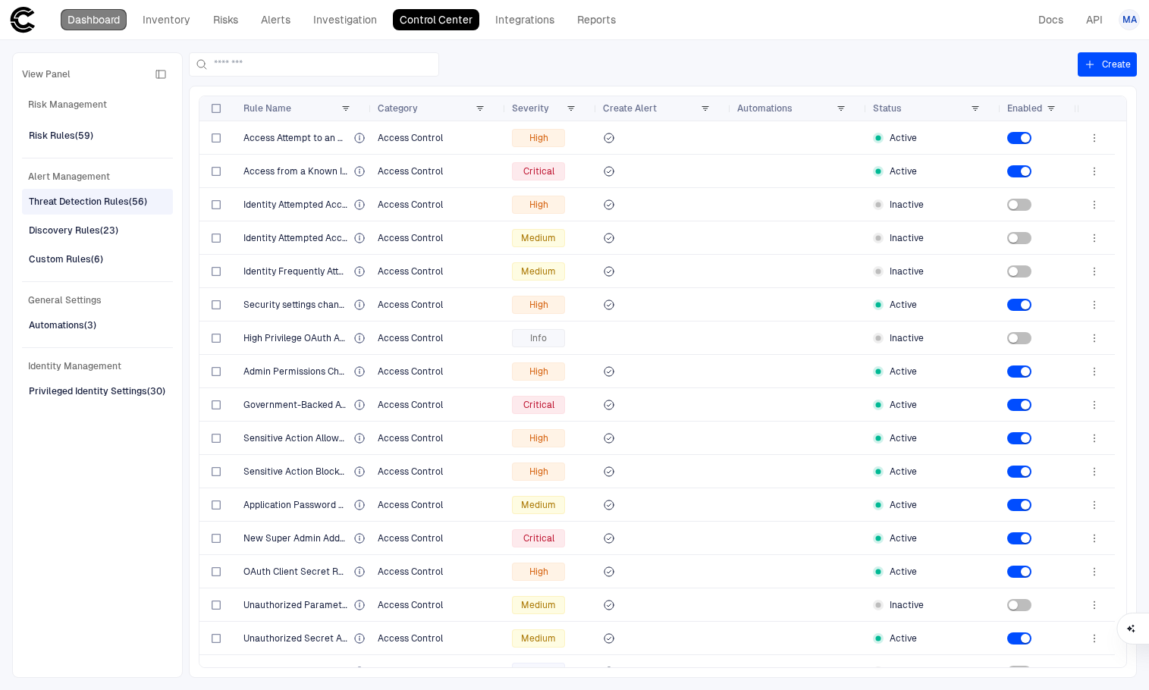
click at [88, 24] on link "Dashboard" at bounding box center [94, 19] width 66 height 21
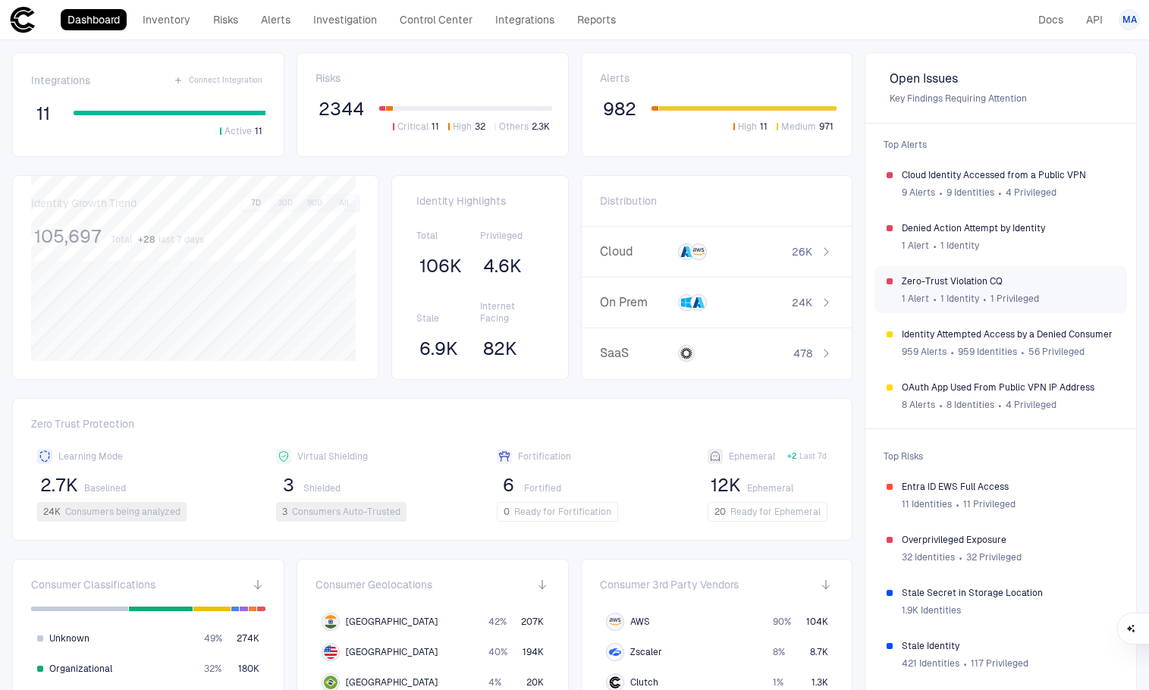
click at [965, 288] on div "1 Alert ∙ 1 Identity ∙ 1 Privileged" at bounding box center [1008, 298] width 213 height 23
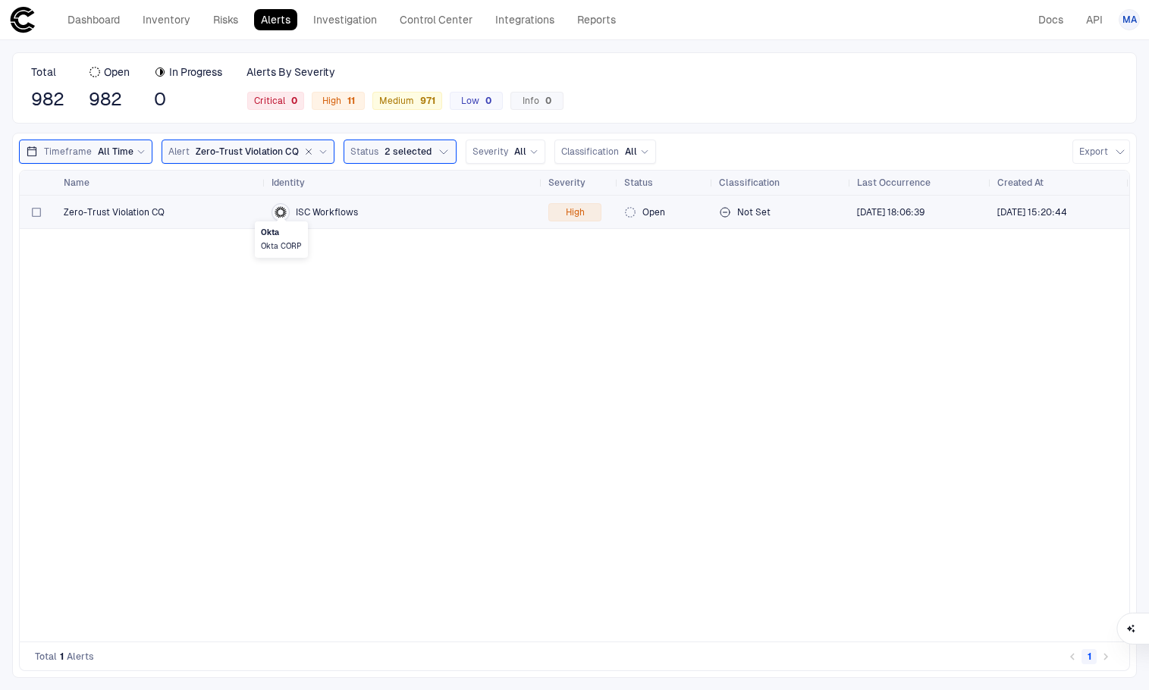
click at [279, 213] on icon at bounding box center [281, 212] width 12 height 12
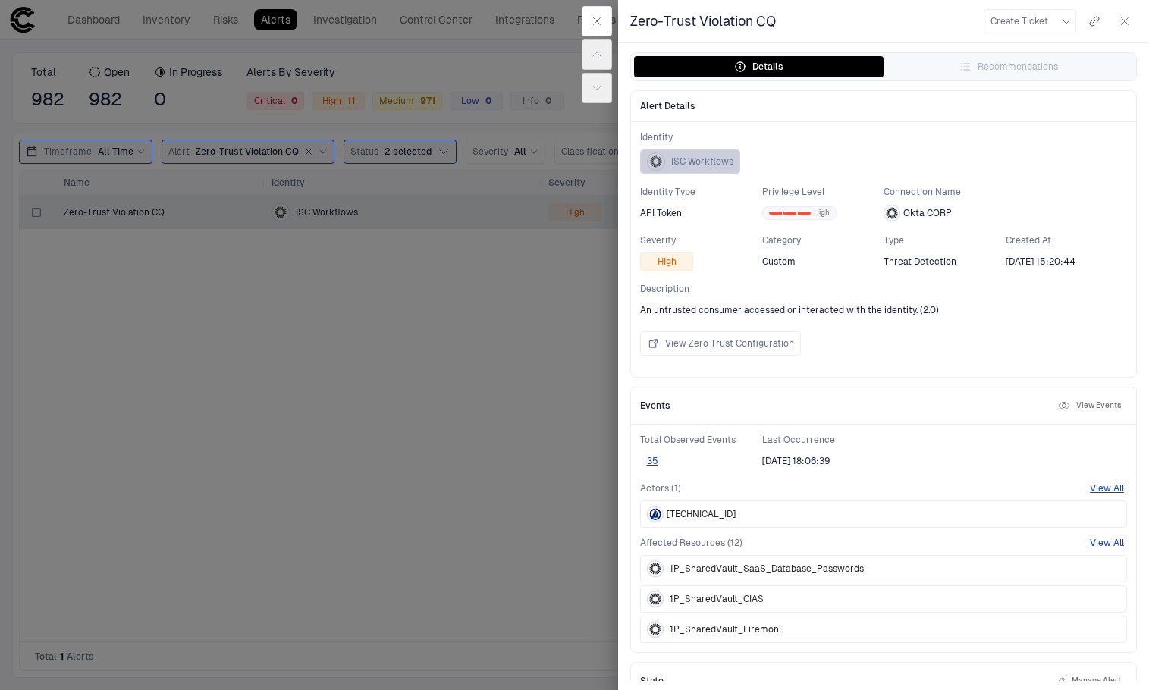
click at [692, 154] on div "ISC Workflows" at bounding box center [690, 161] width 86 height 23
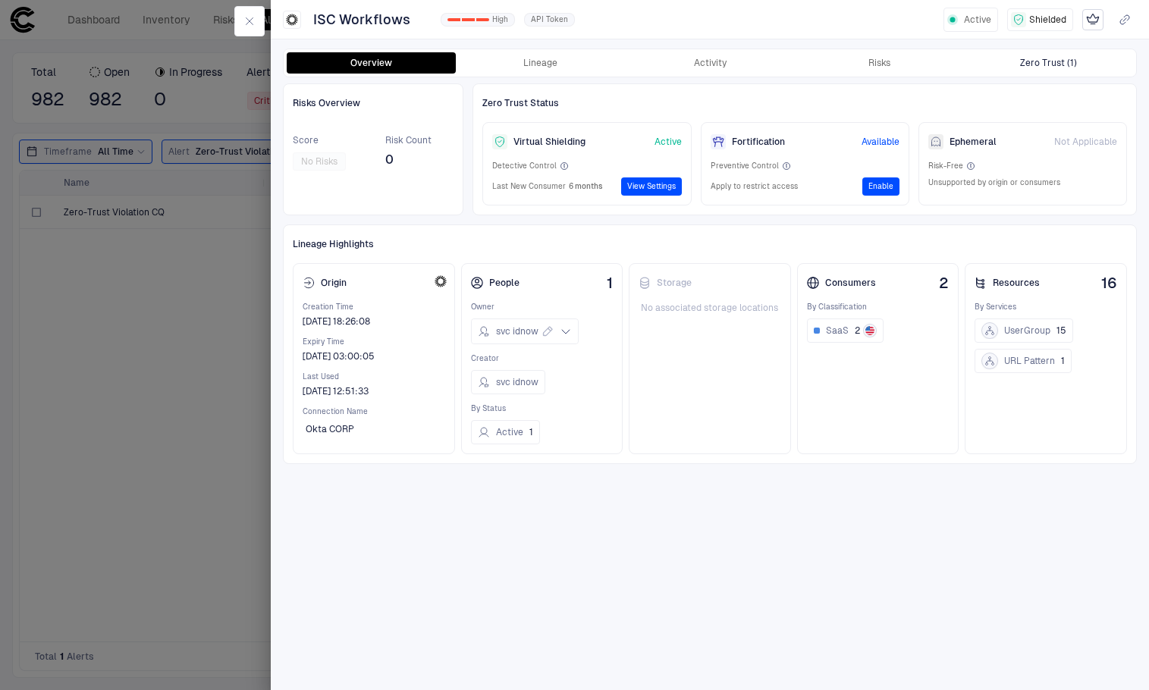
click at [1033, 65] on div "Zero Trust (1)" at bounding box center [1048, 63] width 57 height 12
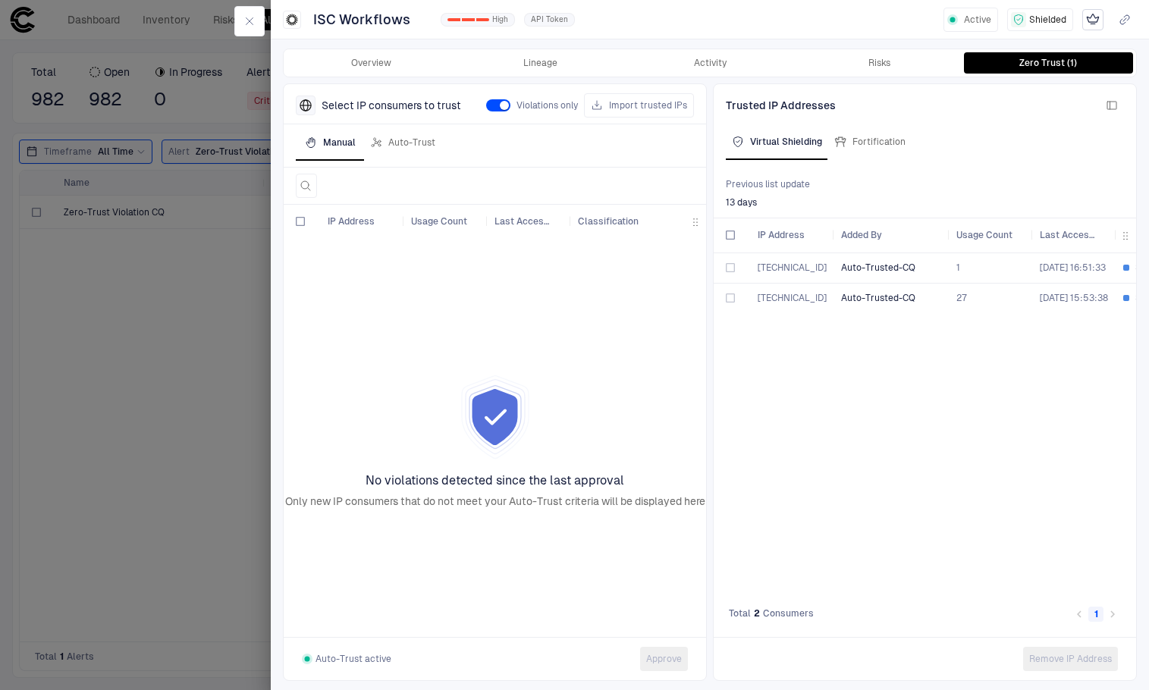
drag, startPoint x: 915, startPoint y: 235, endPoint x: 946, endPoint y: 227, distance: 32.9
click at [946, 227] on div at bounding box center [949, 234] width 6 height 33
click at [795, 294] on span "52.206.146.115" at bounding box center [792, 298] width 69 height 11
click at [538, 61] on button "Lineage" at bounding box center [540, 62] width 169 height 21
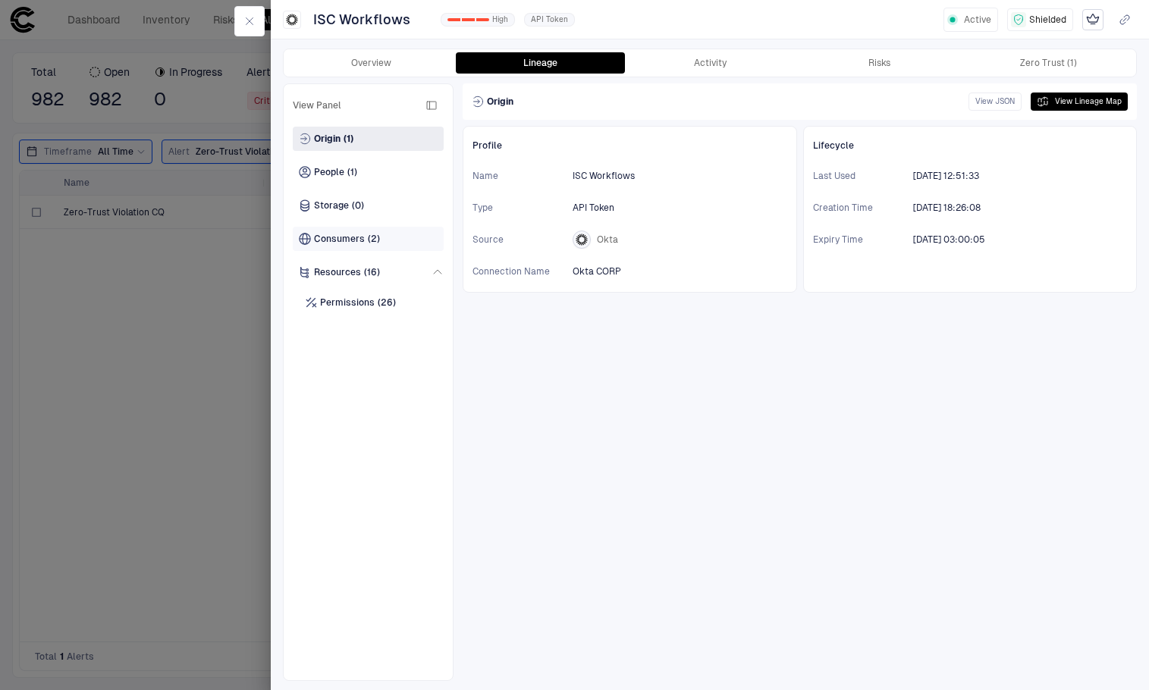
click at [369, 235] on span "(2)" at bounding box center [374, 239] width 12 height 12
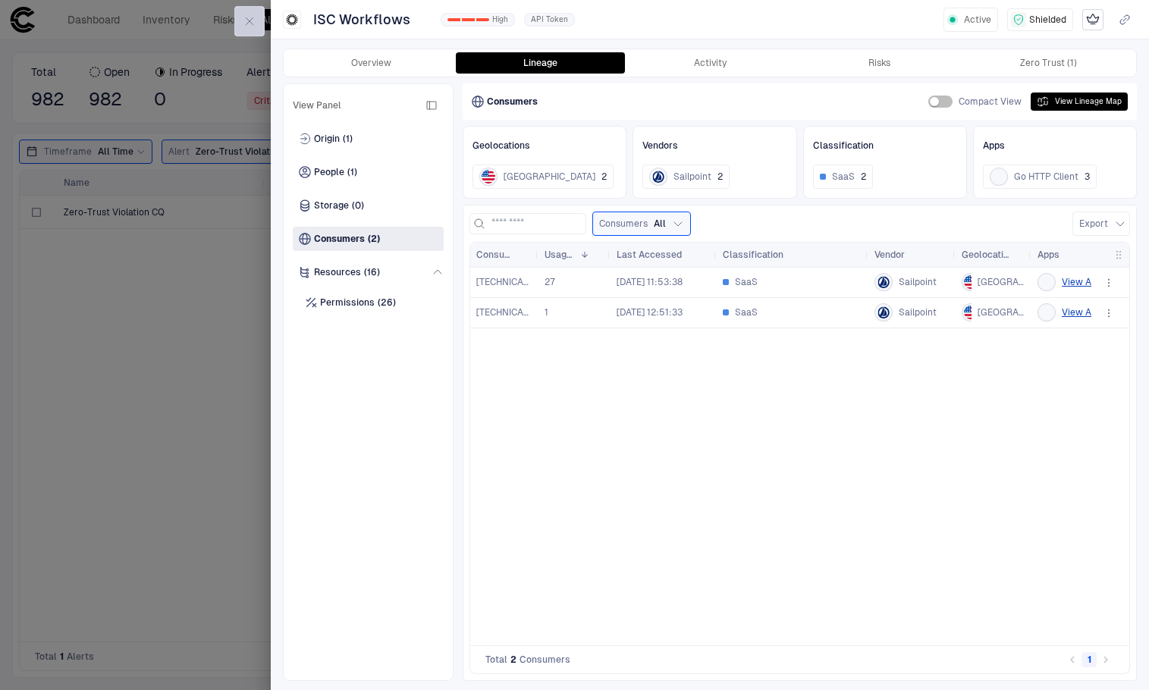
click at [257, 12] on button "button" at bounding box center [249, 21] width 30 height 30
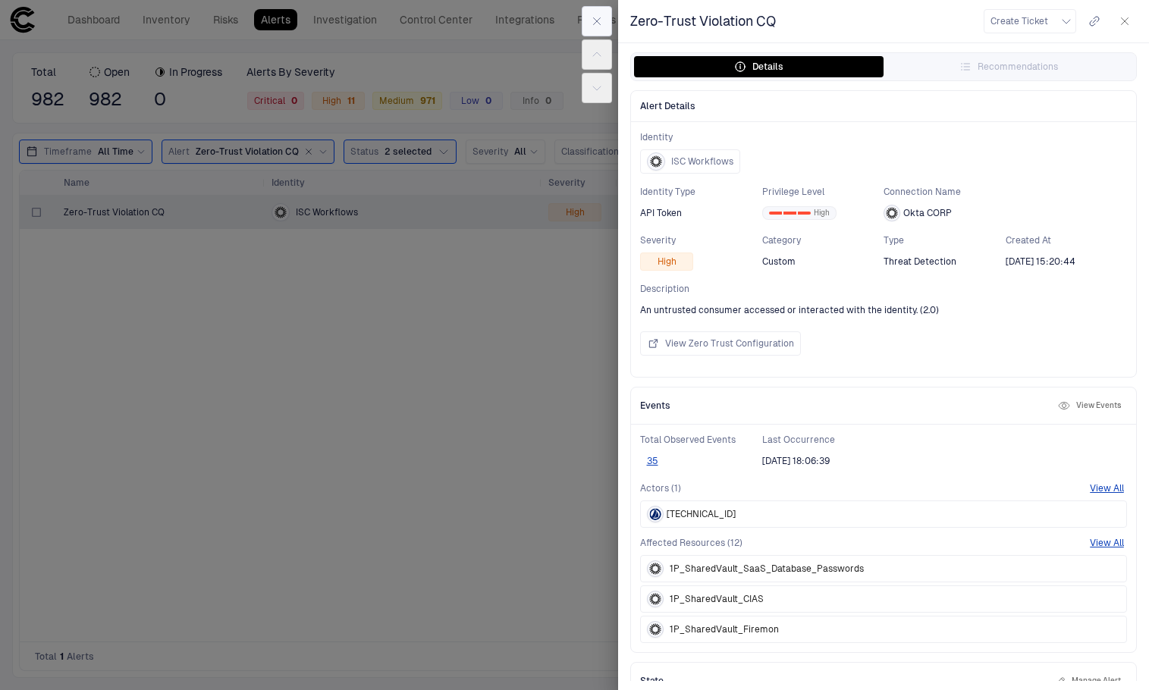
click at [598, 15] on icon "button" at bounding box center [597, 21] width 12 height 12
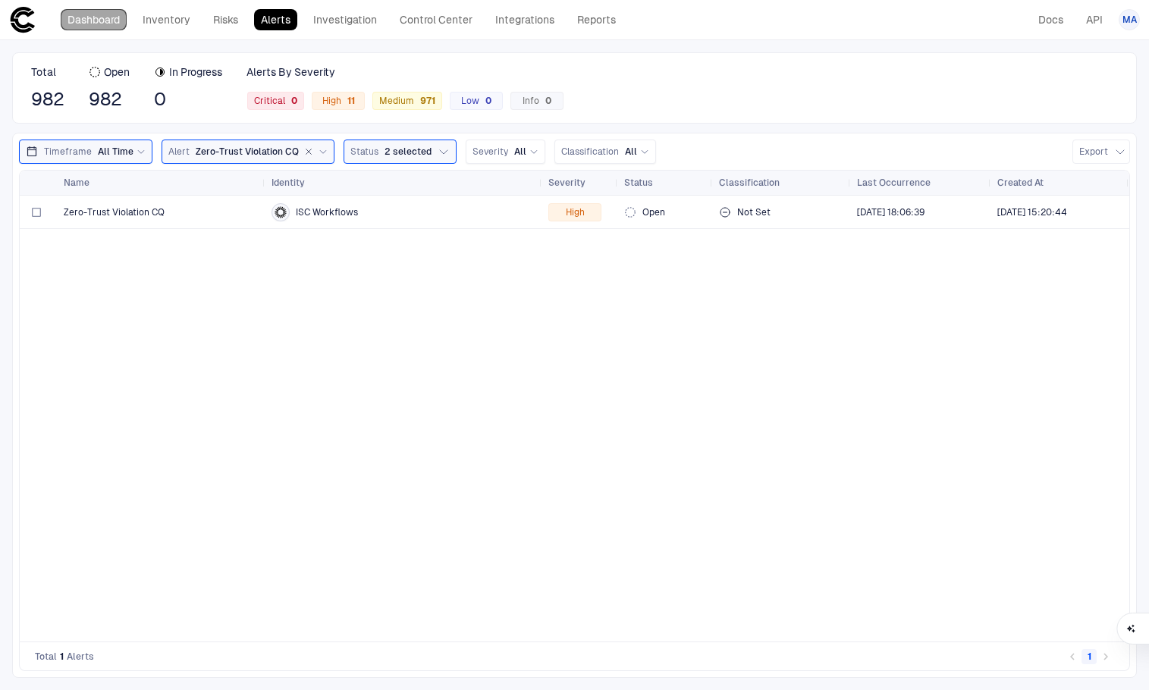
click at [121, 25] on link "Dashboard" at bounding box center [94, 19] width 66 height 21
click at [122, 24] on link "Dashboard" at bounding box center [94, 19] width 66 height 21
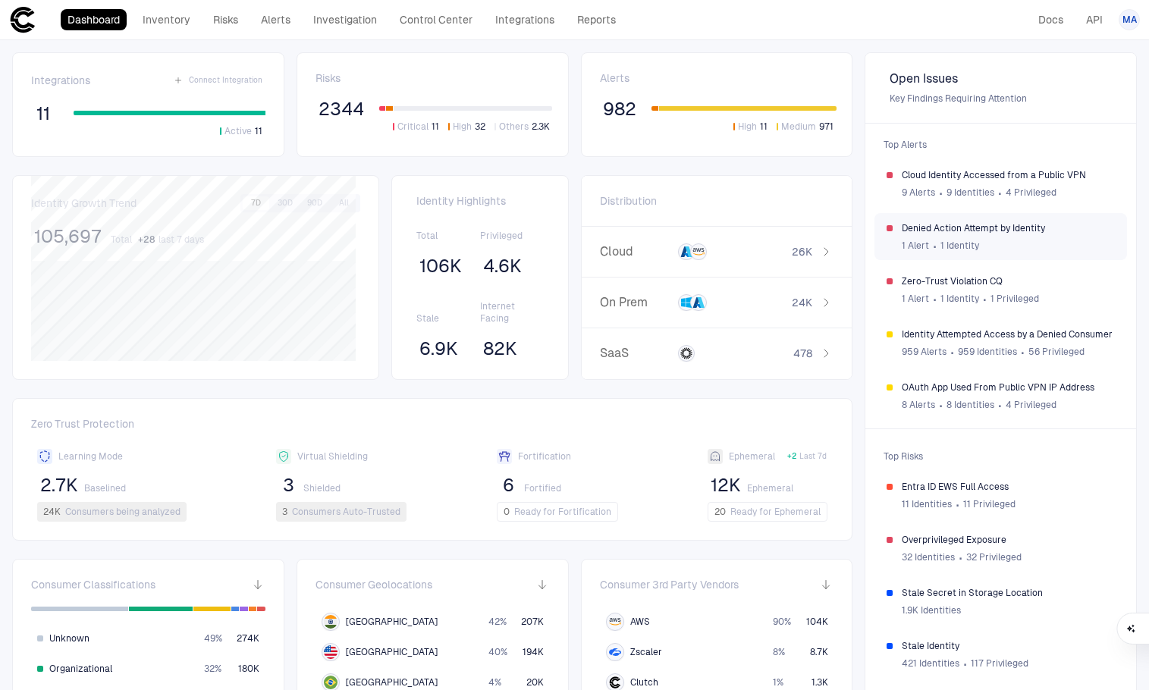
click at [983, 241] on div "1 Alert ∙ 1 Identity" at bounding box center [1008, 245] width 213 height 23
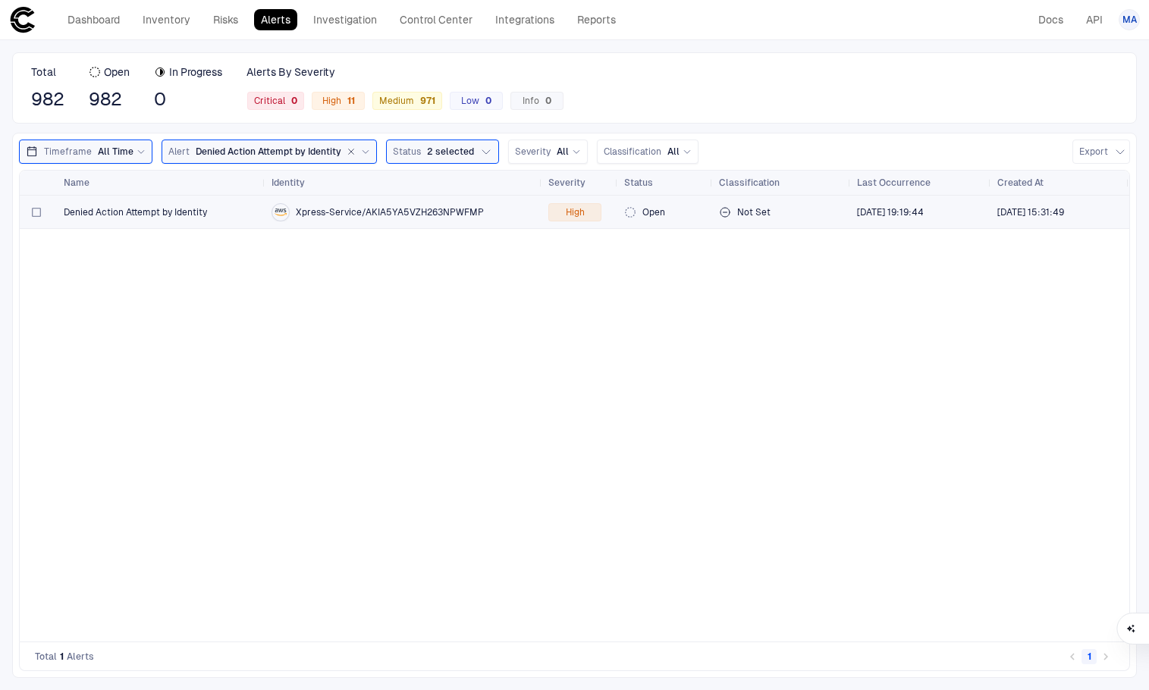
click at [130, 212] on span "Denied Action Attempt by Identity" at bounding box center [135, 212] width 143 height 12
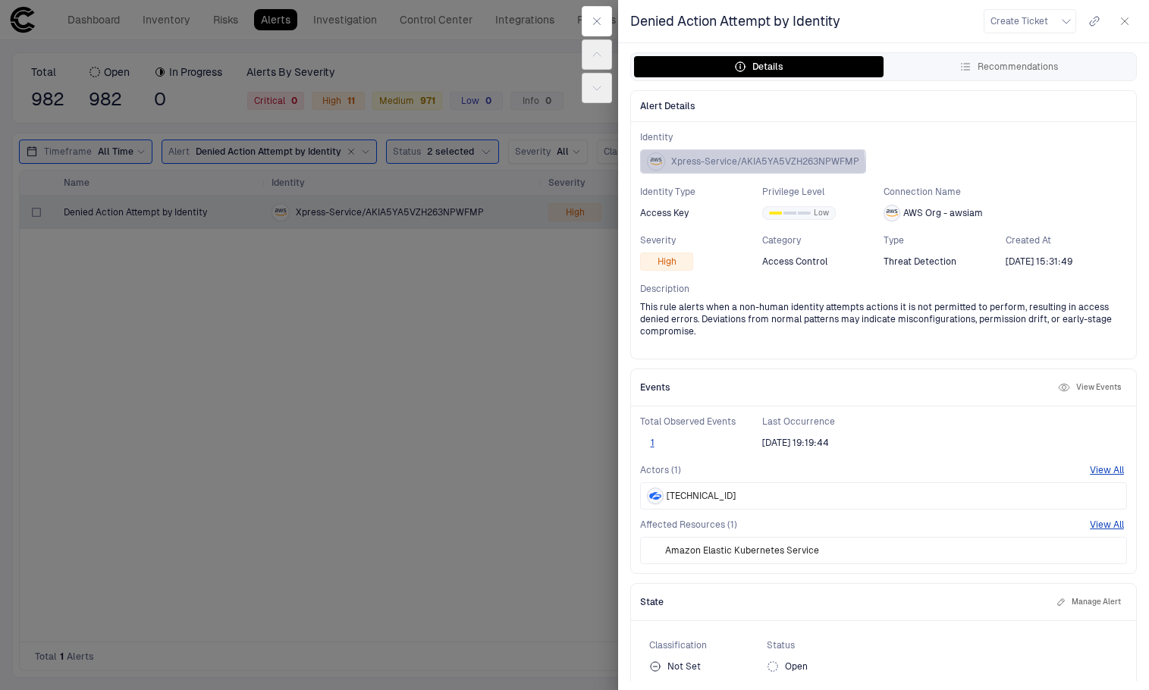
click at [736, 167] on span "Xpress-Service/AKIA5YA5VZH263NPWFMP" at bounding box center [765, 161] width 188 height 12
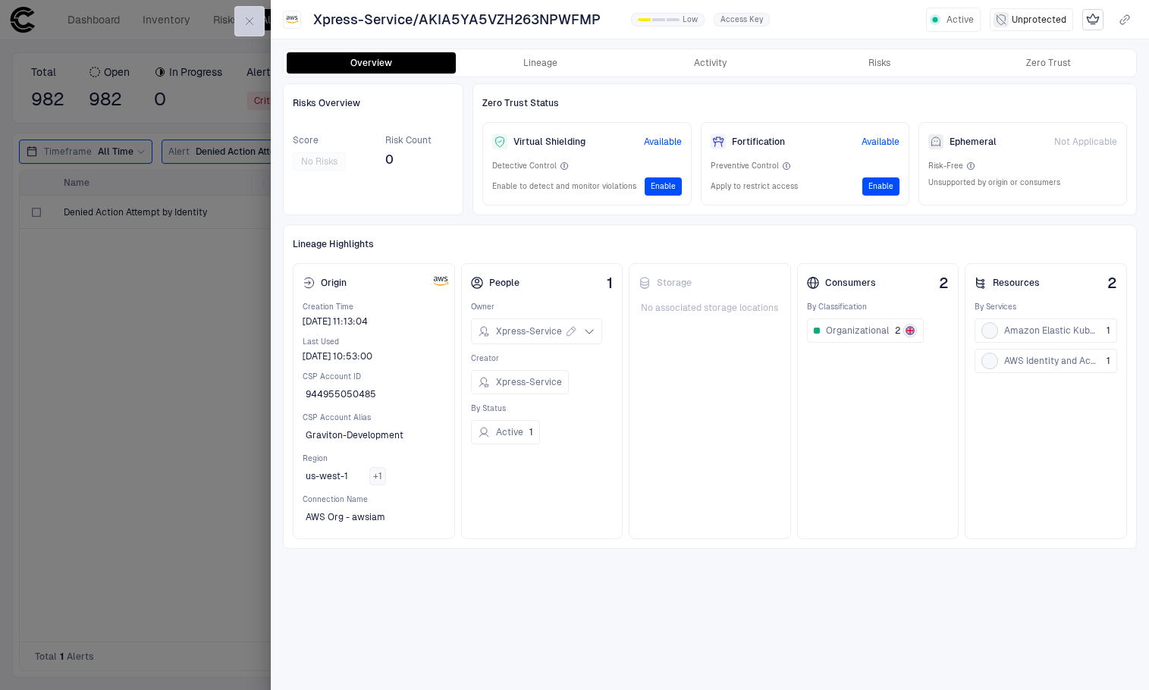
click at [252, 17] on icon "button" at bounding box center [249, 21] width 12 height 12
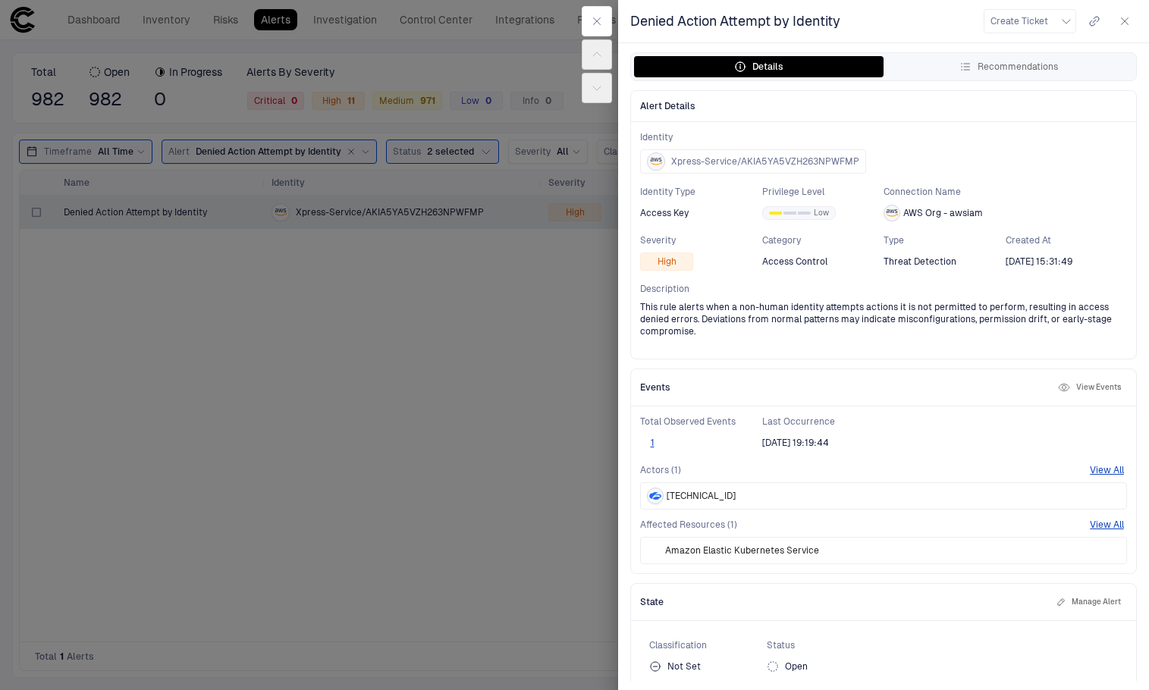
click at [1097, 381] on button "View Events" at bounding box center [1089, 387] width 69 height 18
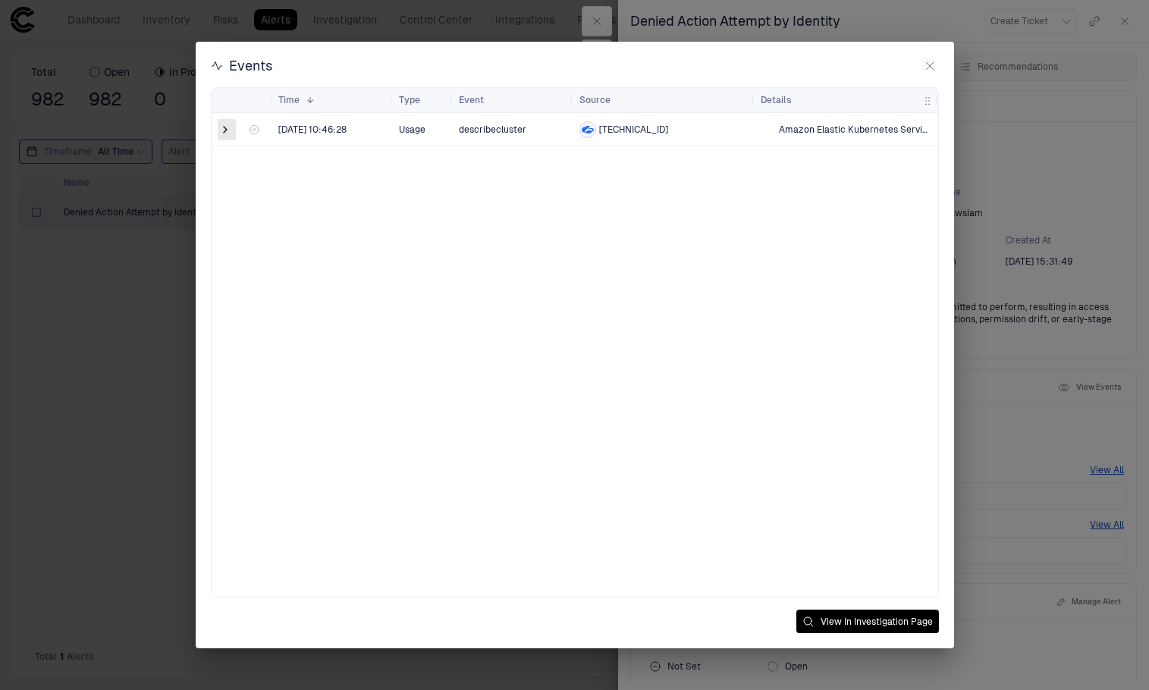
click at [228, 131] on span at bounding box center [225, 129] width 15 height 15
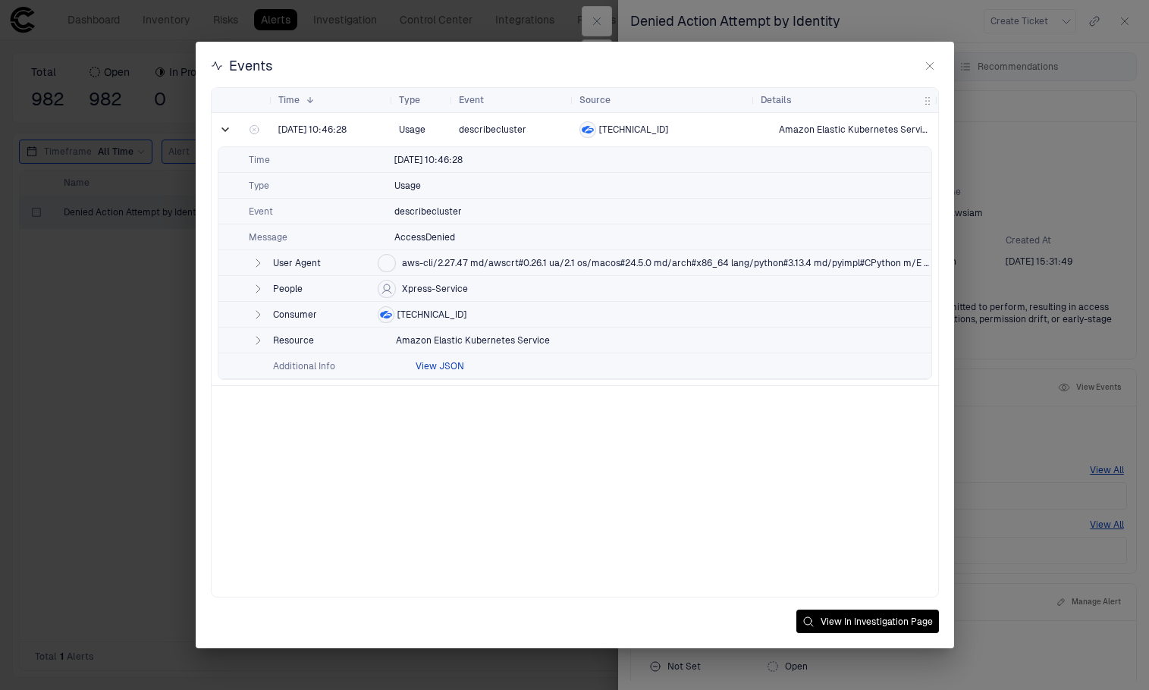
click at [454, 366] on button "View JSON" at bounding box center [440, 366] width 49 height 12
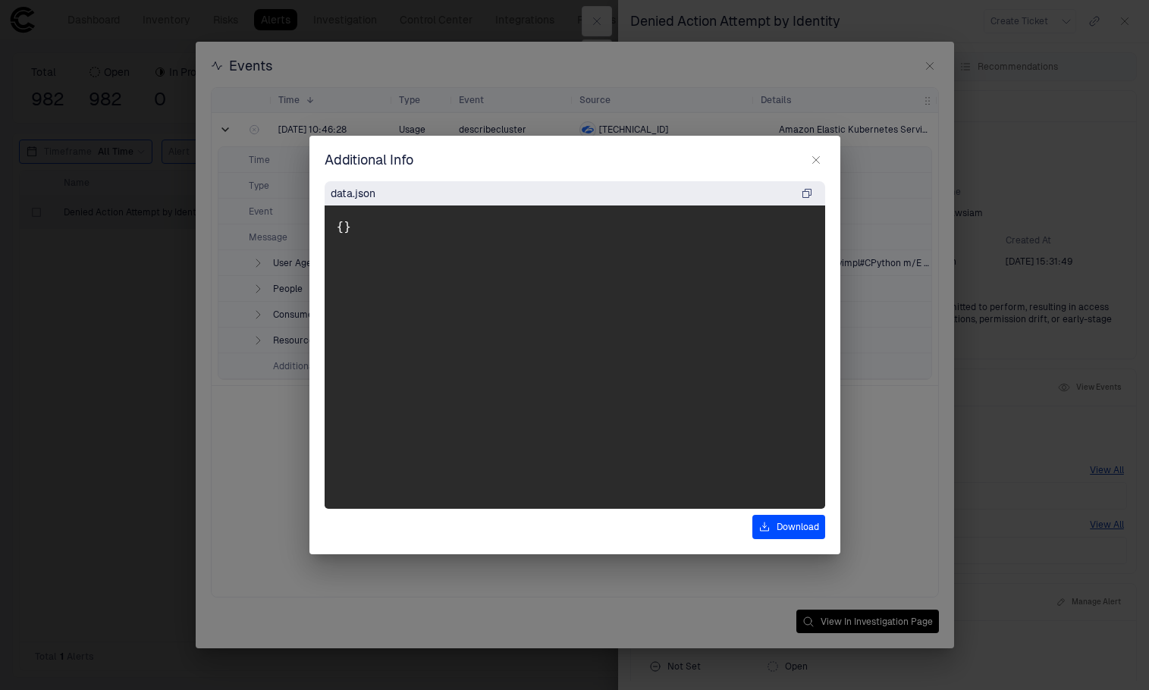
click at [816, 168] on button "button" at bounding box center [816, 160] width 18 height 18
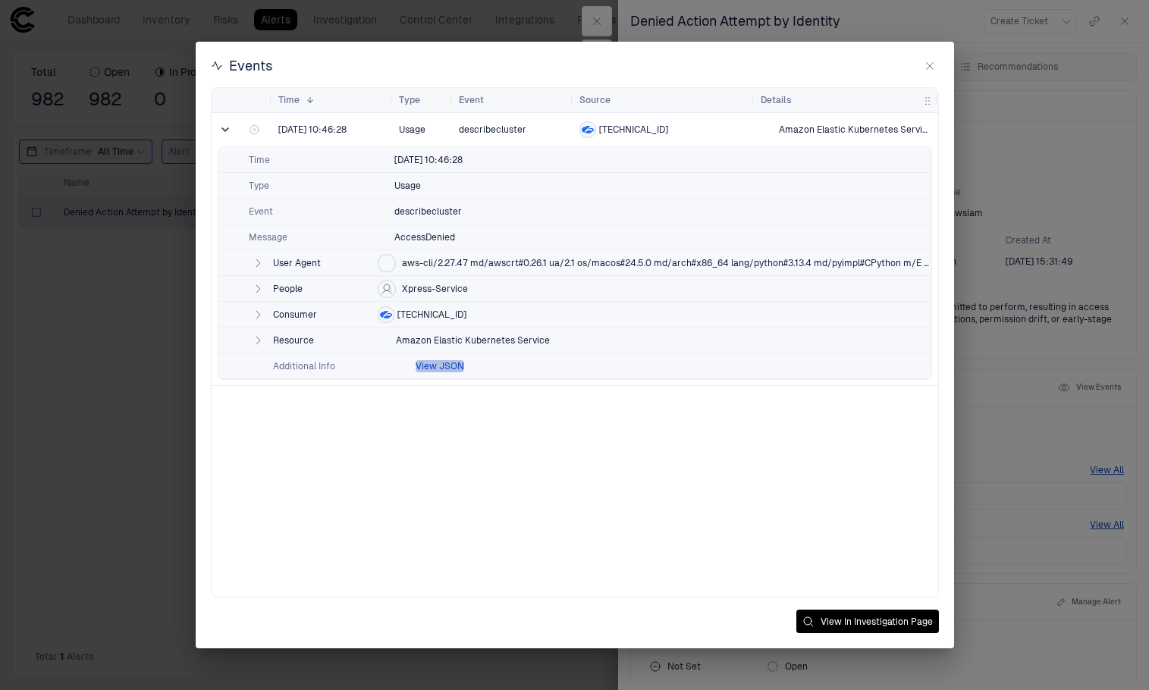
click at [445, 366] on button "View JSON" at bounding box center [440, 366] width 49 height 12
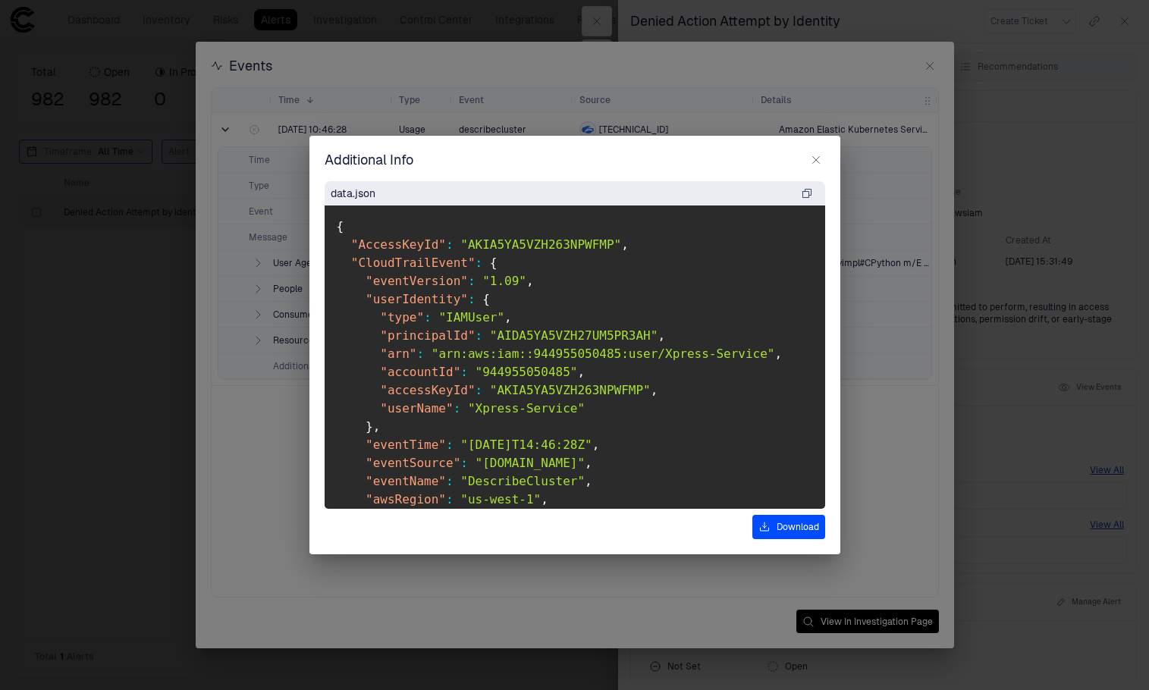
click at [820, 155] on icon "button" at bounding box center [816, 160] width 12 height 12
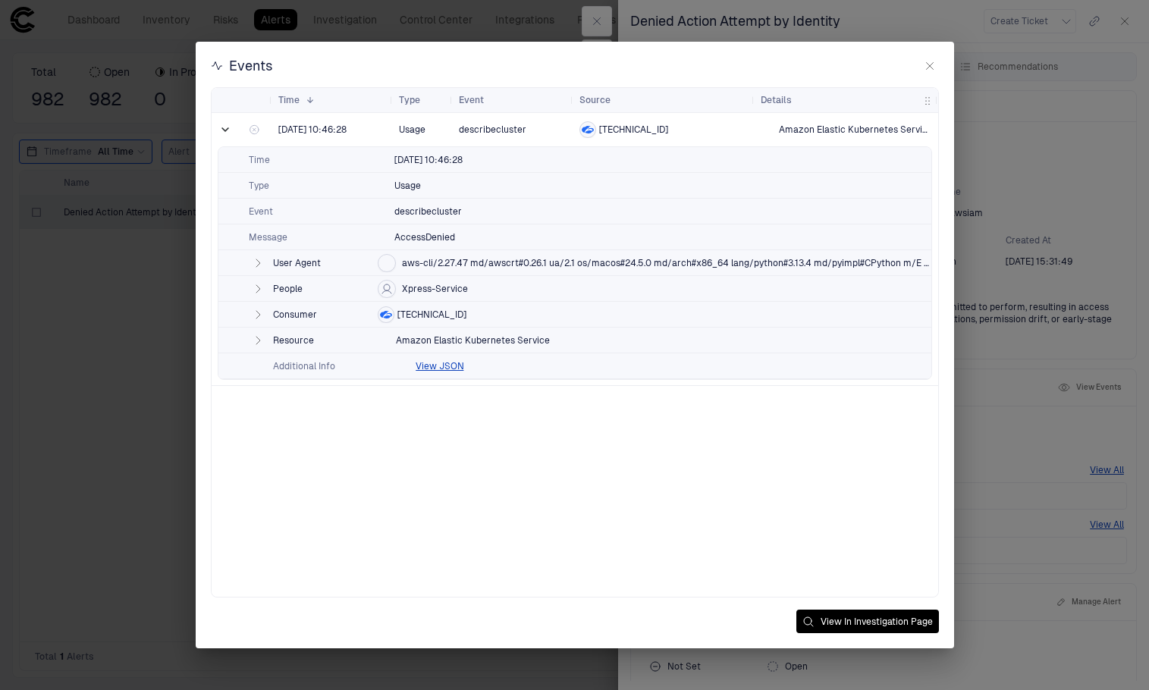
click at [253, 315] on icon "button" at bounding box center [258, 315] width 12 height 12
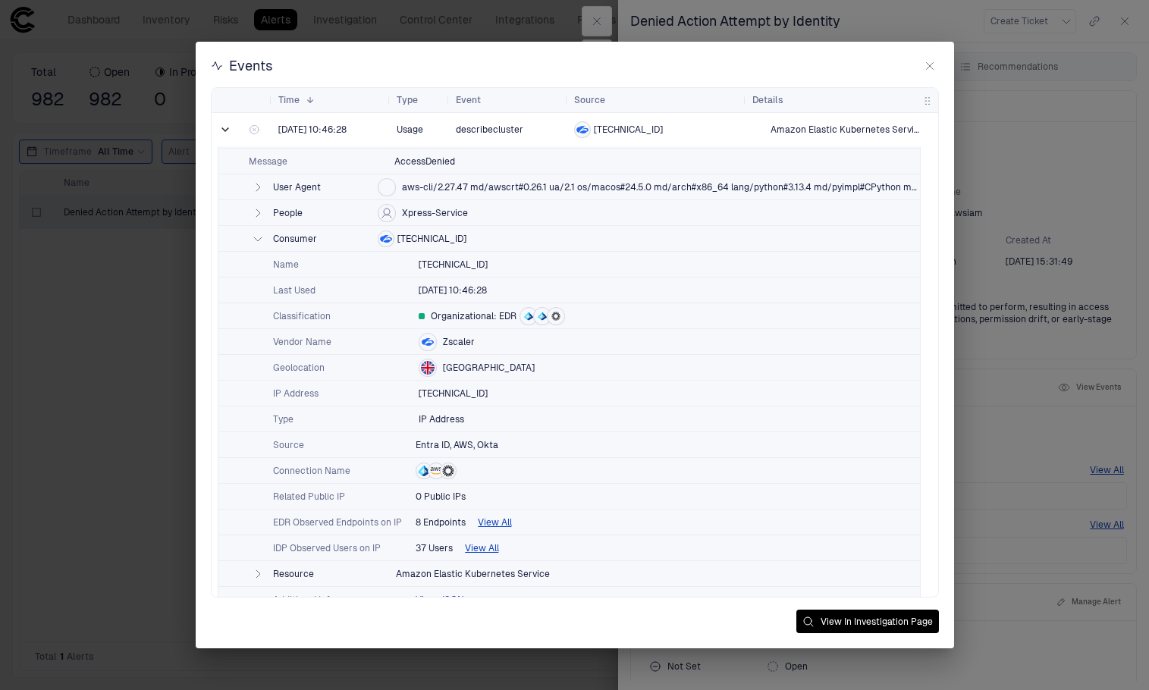
scroll to position [99, 0]
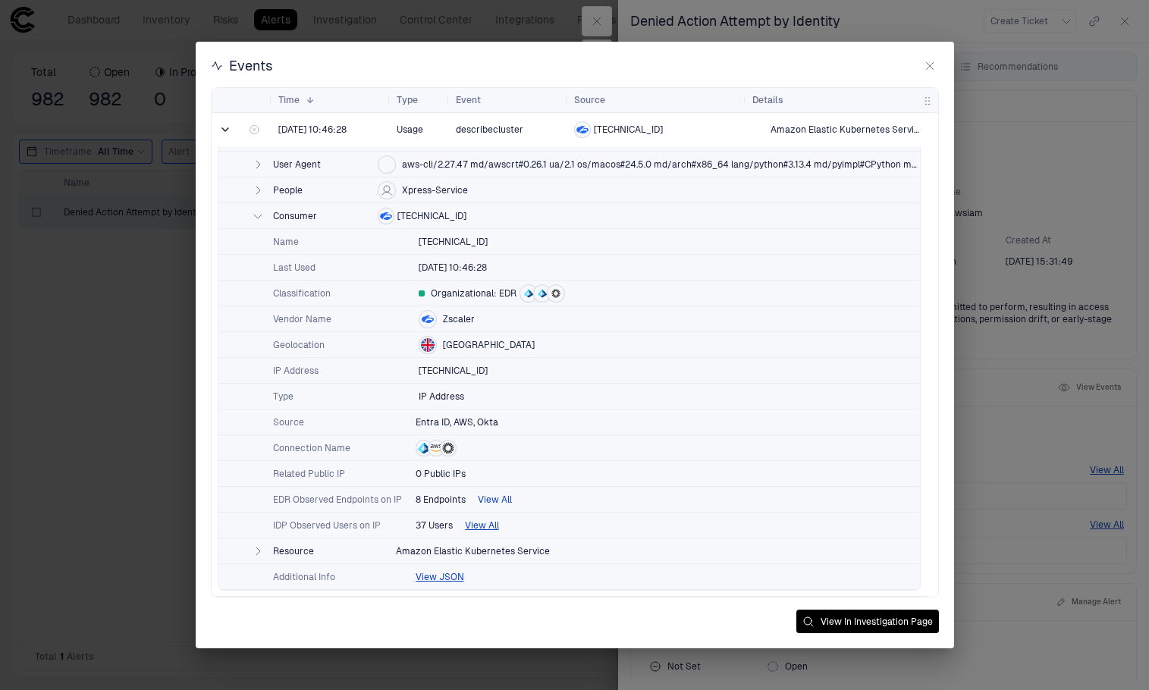
click at [492, 503] on button "View All" at bounding box center [495, 500] width 34 height 12
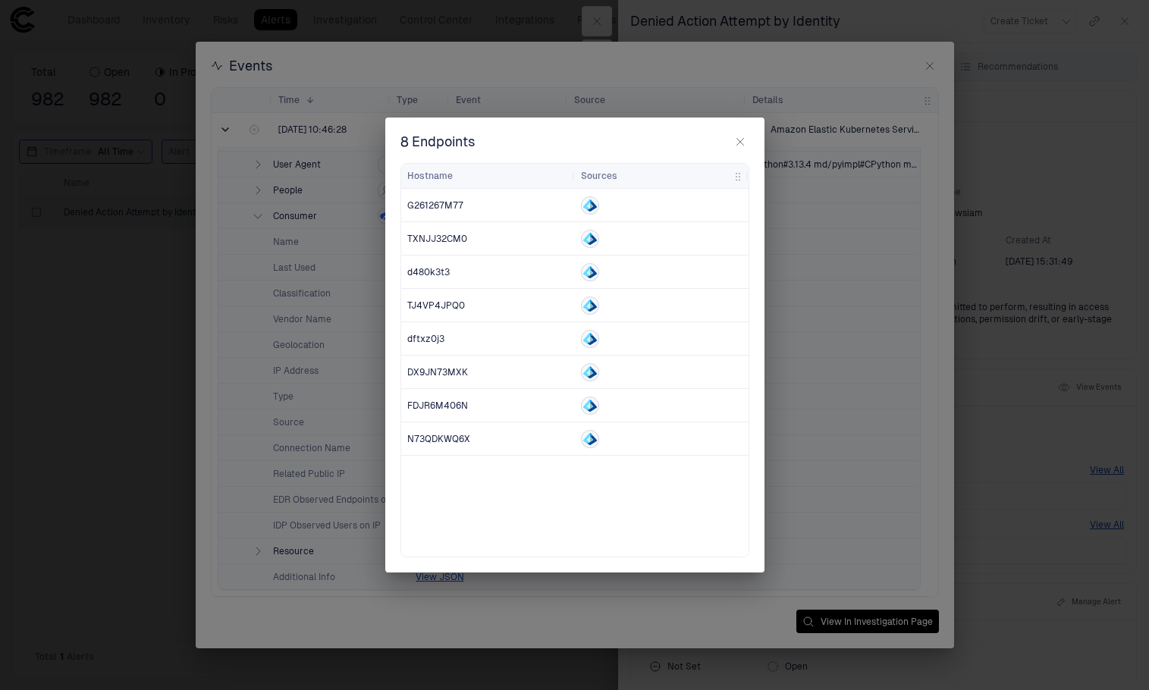
click at [735, 149] on button "button" at bounding box center [740, 142] width 18 height 18
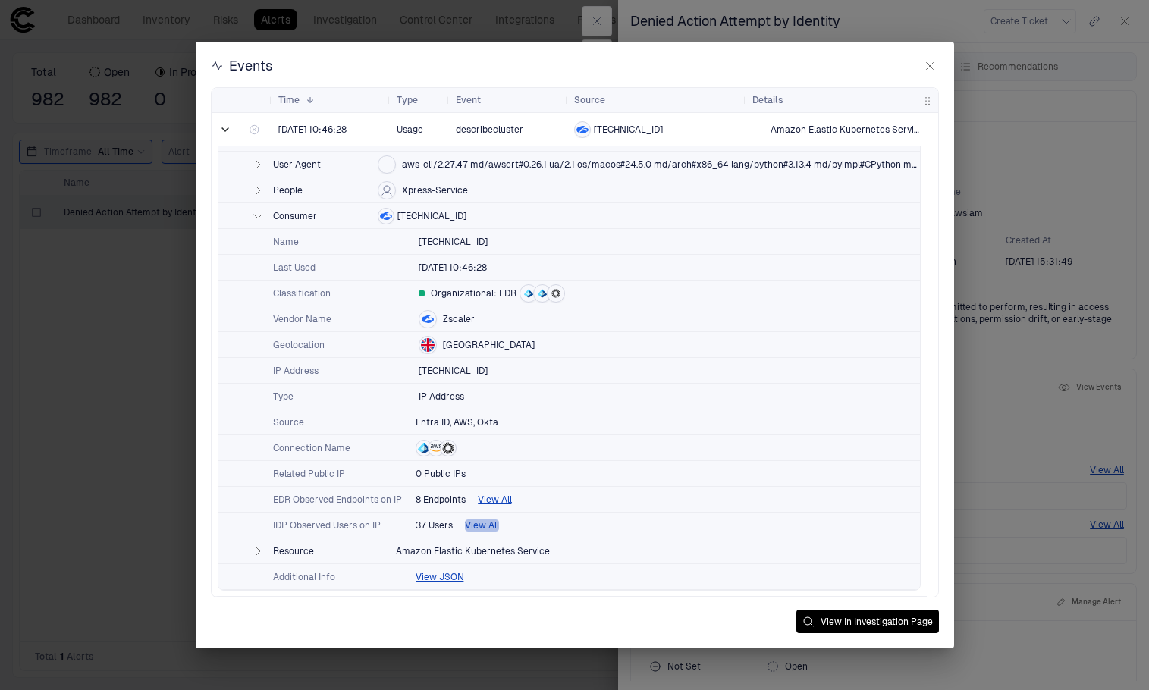
click at [478, 525] on button "View All" at bounding box center [482, 525] width 34 height 12
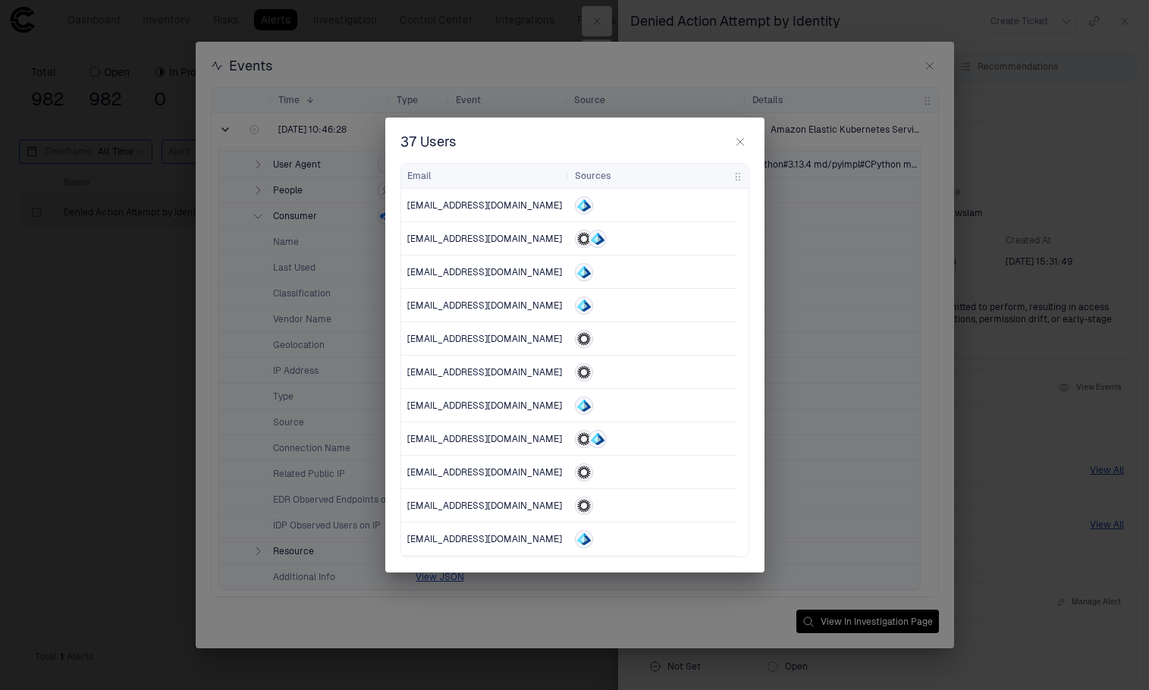
click at [741, 141] on icon "button" at bounding box center [739, 142] width 7 height 7
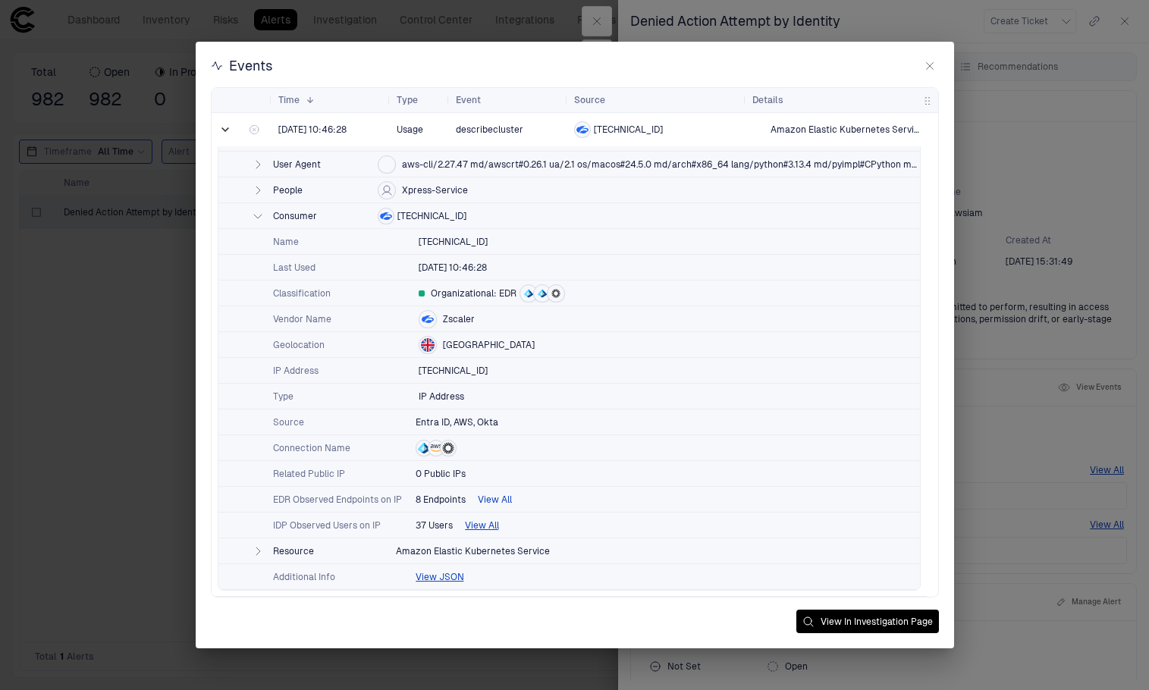
click at [496, 501] on button "View All" at bounding box center [495, 500] width 34 height 12
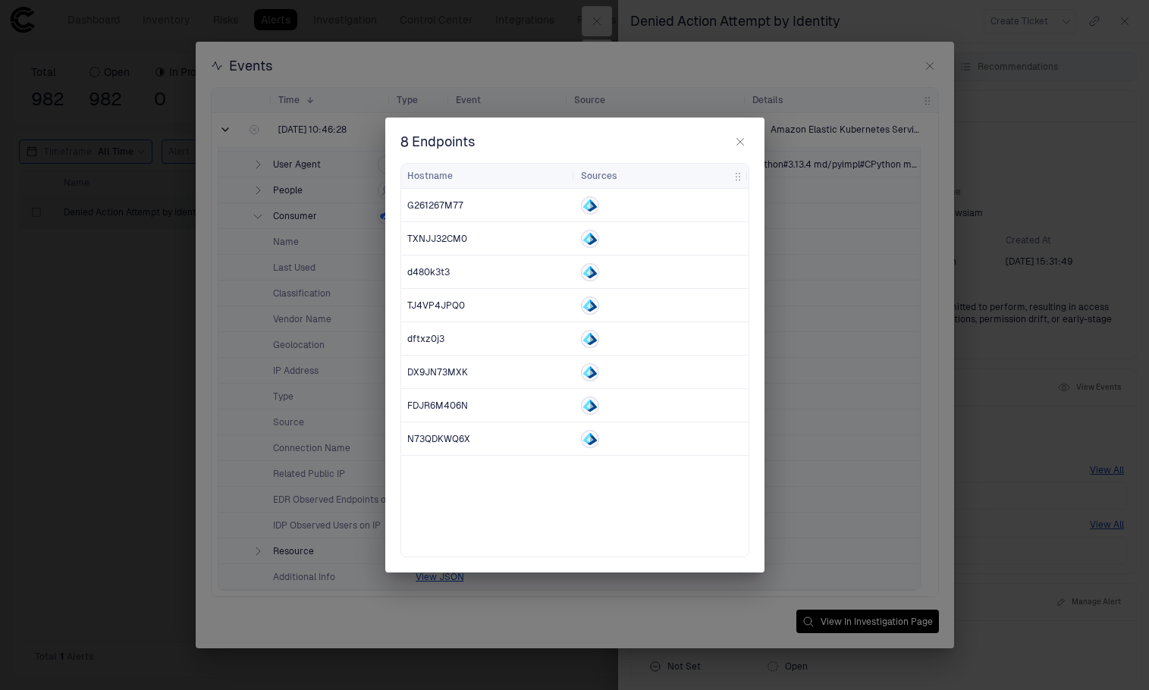
click at [736, 135] on button "button" at bounding box center [740, 142] width 18 height 18
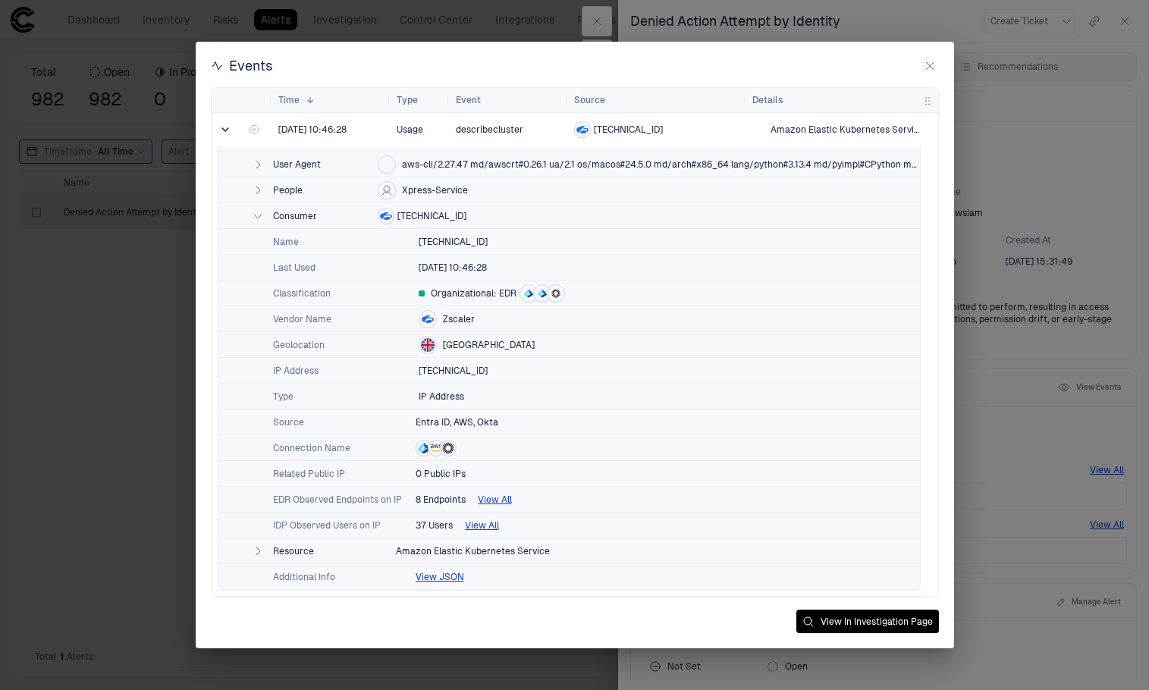
click at [933, 63] on icon "button" at bounding box center [929, 66] width 7 height 7
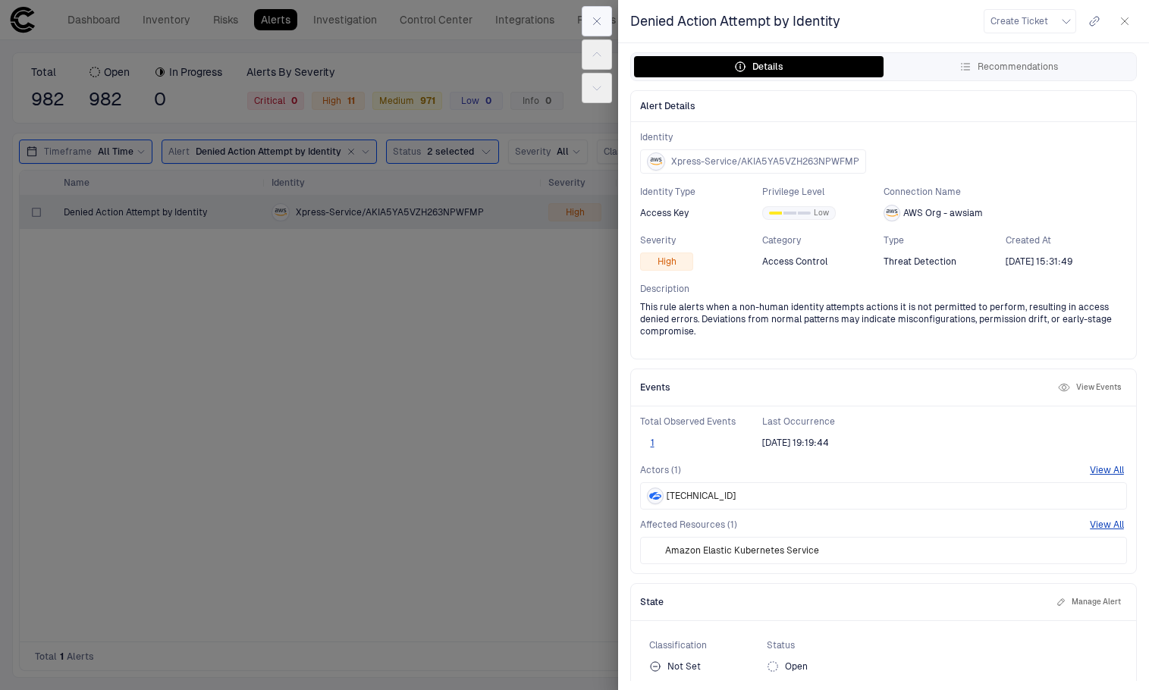
click at [601, 21] on icon "button" at bounding box center [597, 21] width 12 height 12
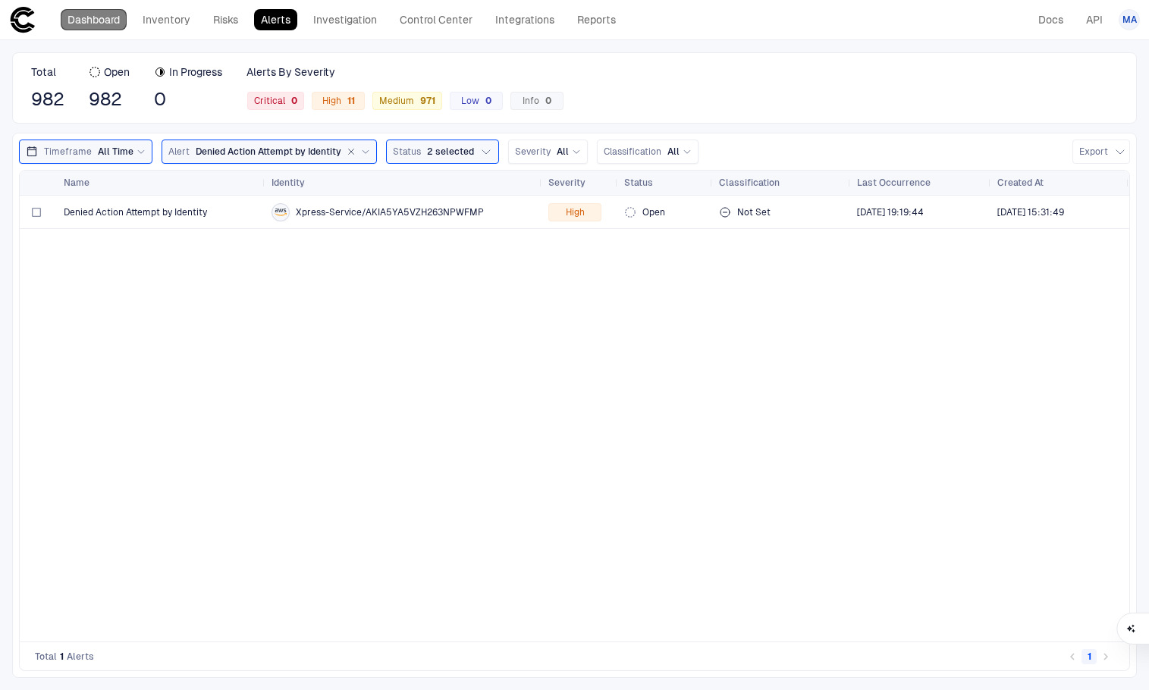
click at [101, 27] on link "Dashboard" at bounding box center [94, 19] width 66 height 21
